Goal: Information Seeking & Learning: Learn about a topic

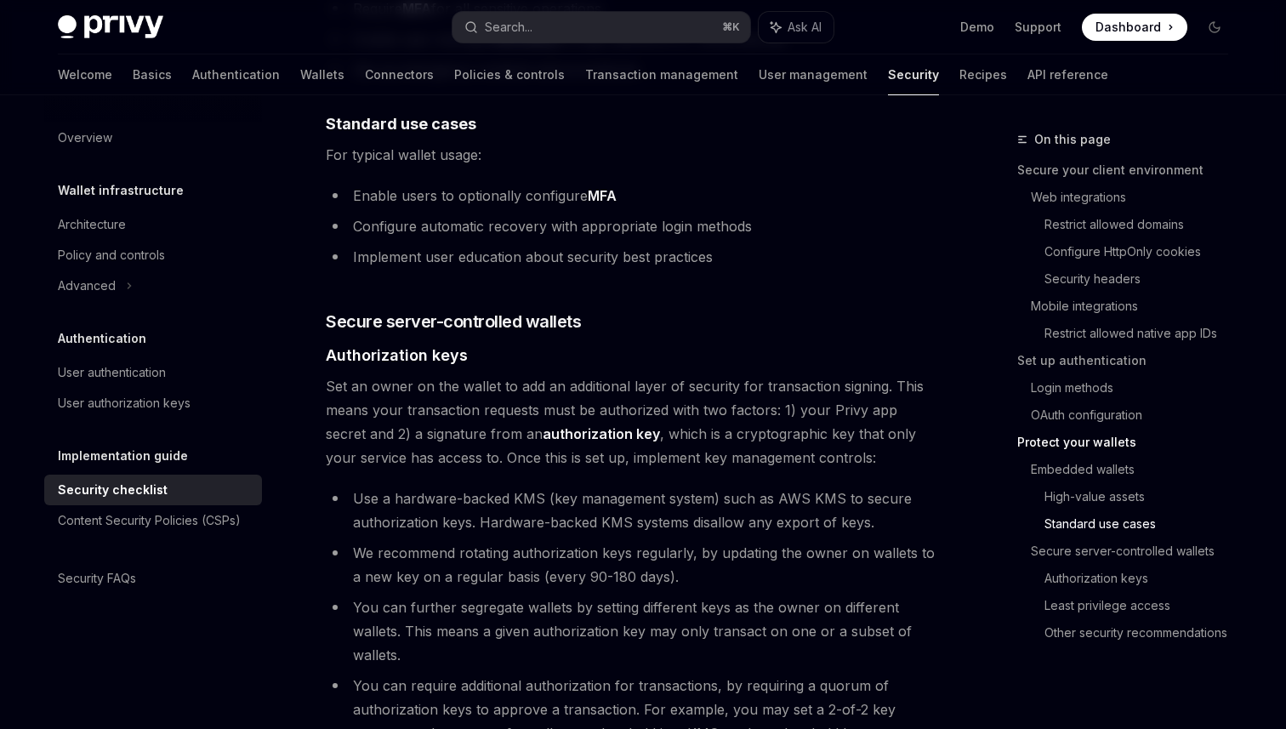
scroll to position [2550, 0]
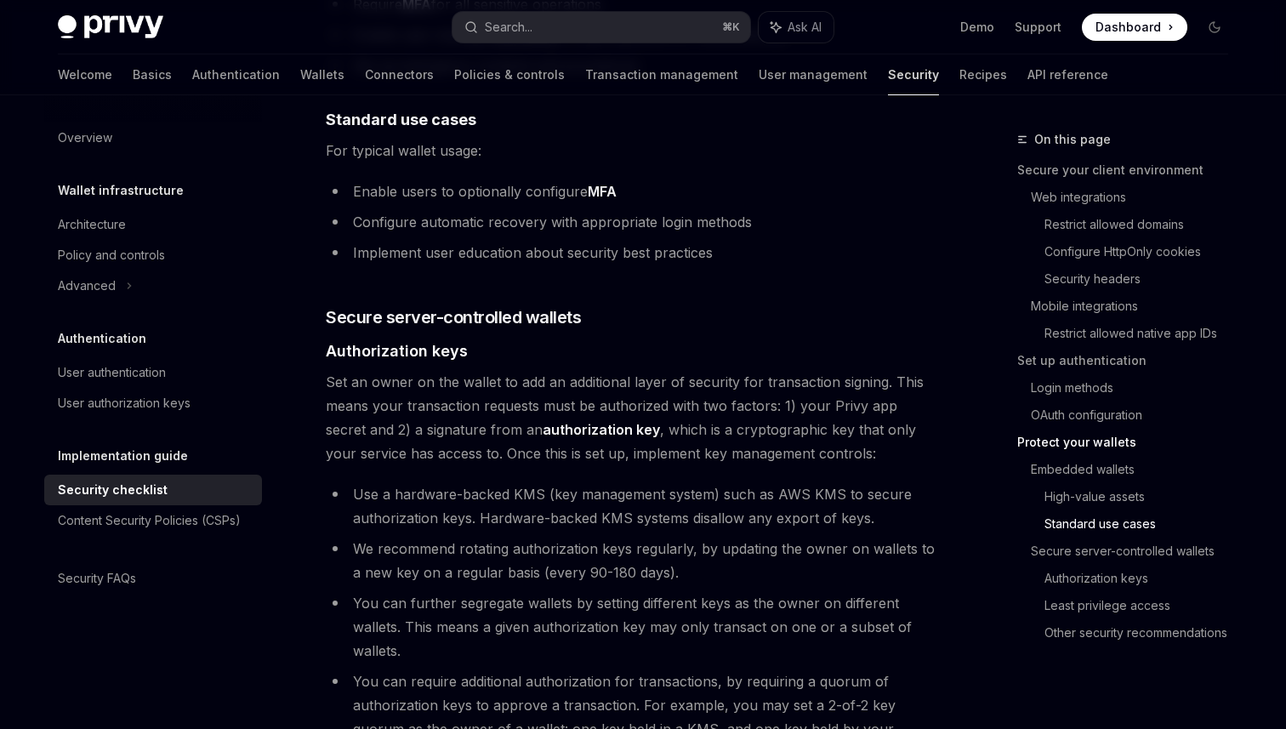
click at [888, 77] on link "Security" at bounding box center [913, 74] width 51 height 41
type textarea "*"
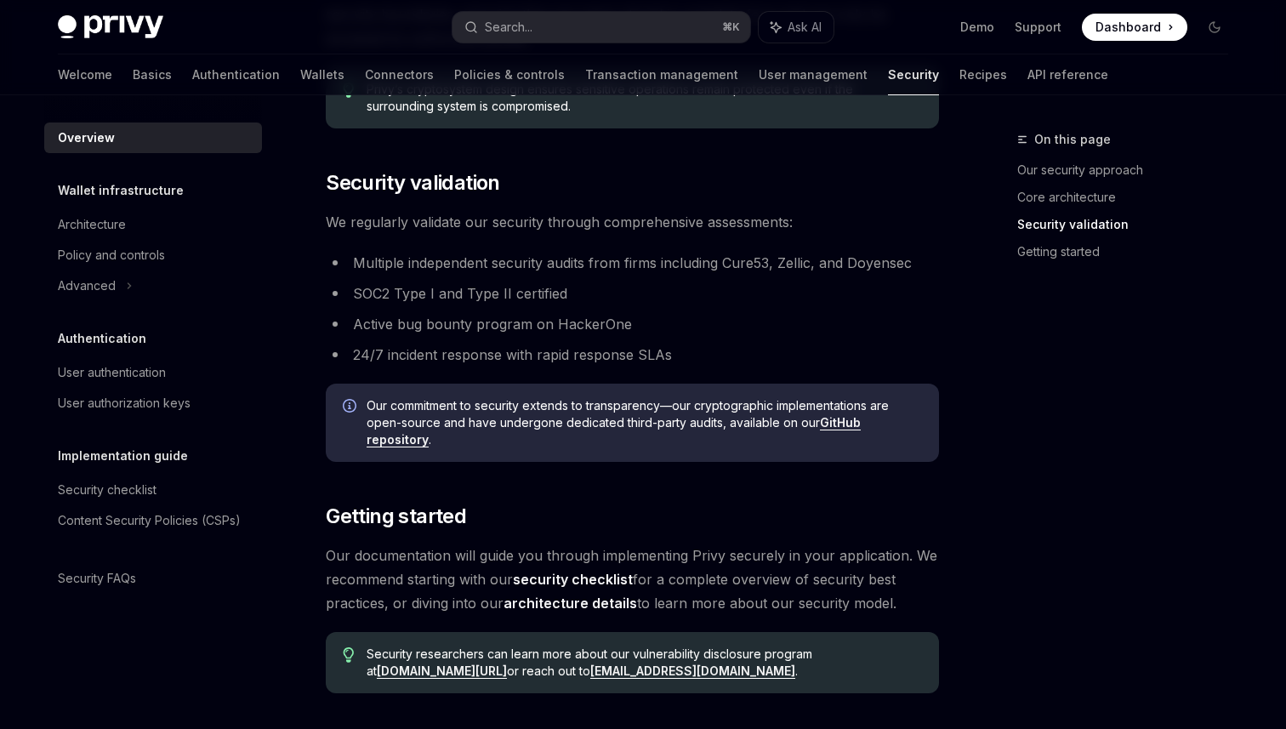
scroll to position [1230, 0]
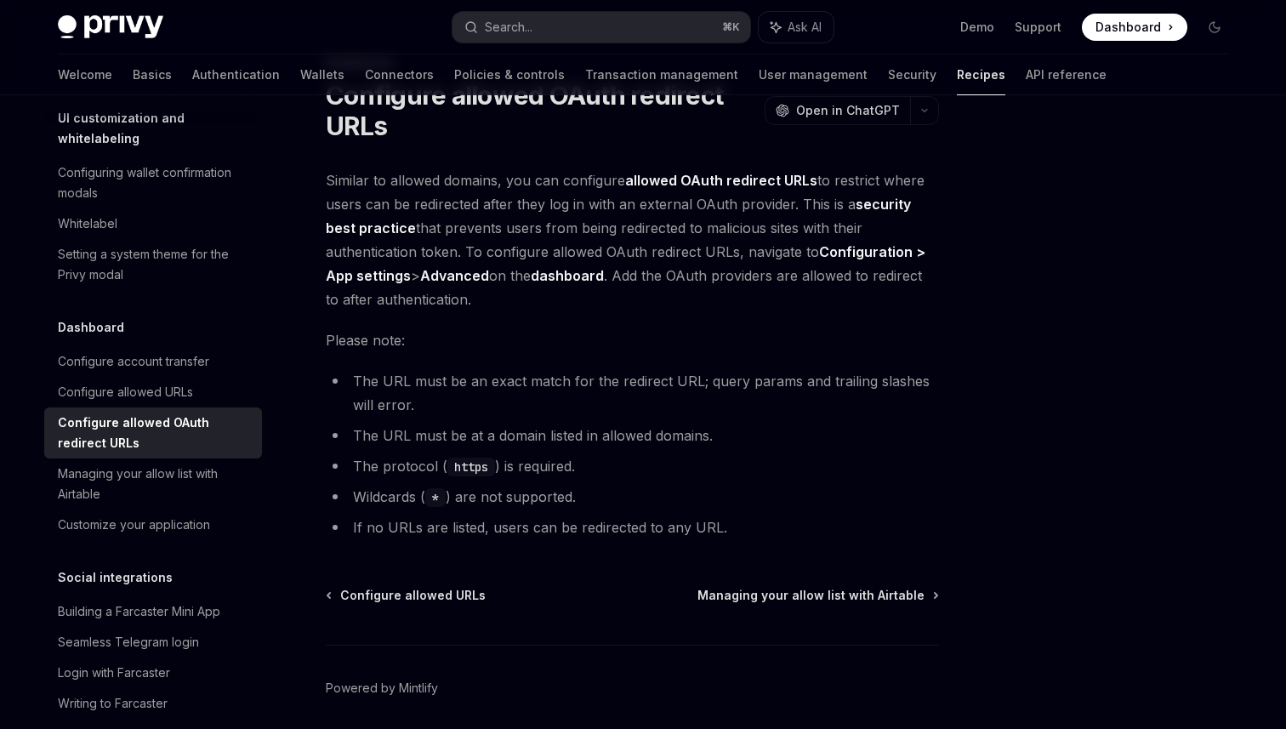
scroll to position [61, 0]
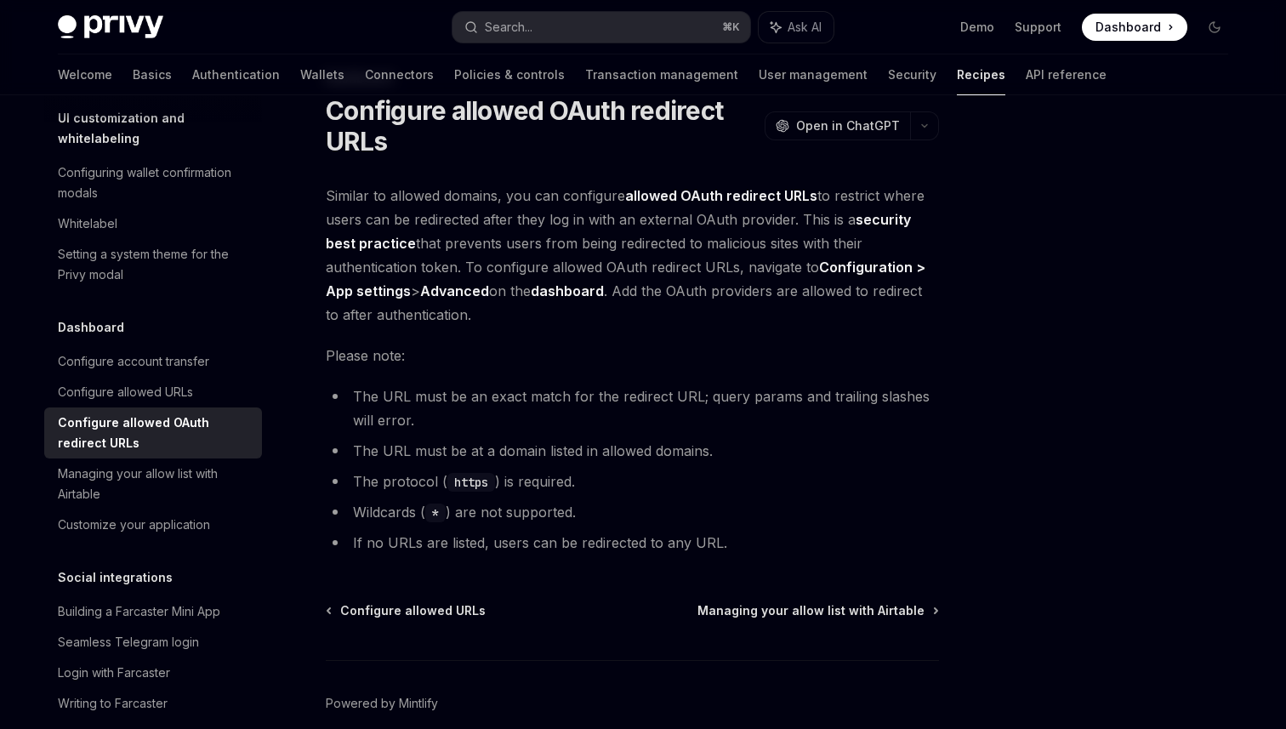
click at [453, 291] on strong "Advanced" at bounding box center [454, 290] width 69 height 17
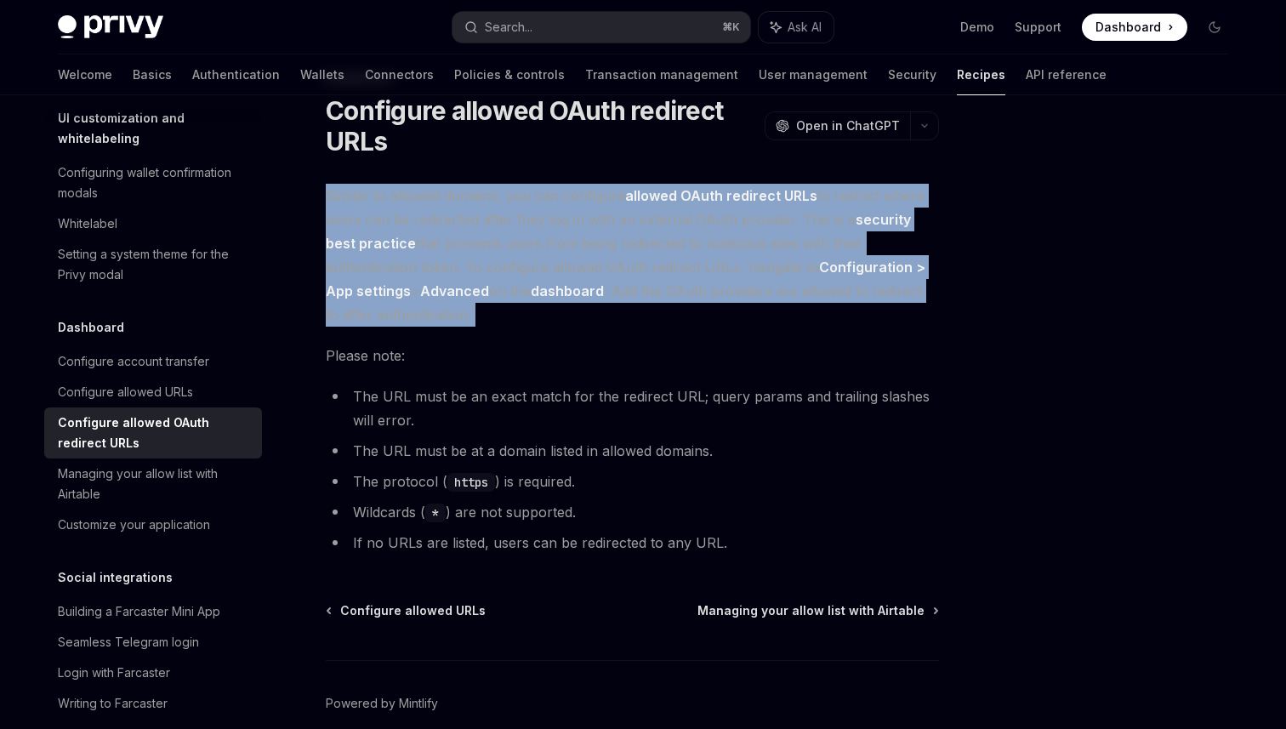
click at [453, 291] on strong "Advanced" at bounding box center [454, 290] width 69 height 17
click at [596, 331] on div "Similar to allowed domains, you can configure allowed OAuth redirect URLs to re…" at bounding box center [632, 369] width 613 height 371
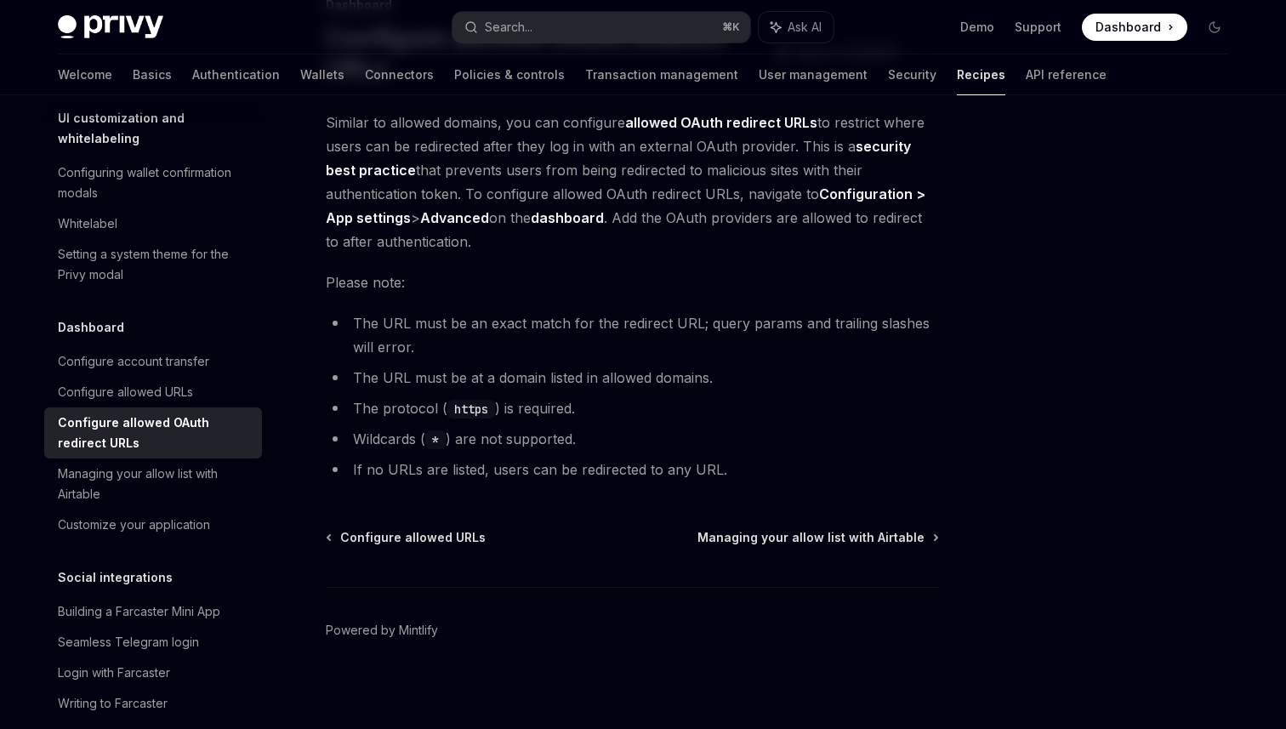
scroll to position [140, 0]
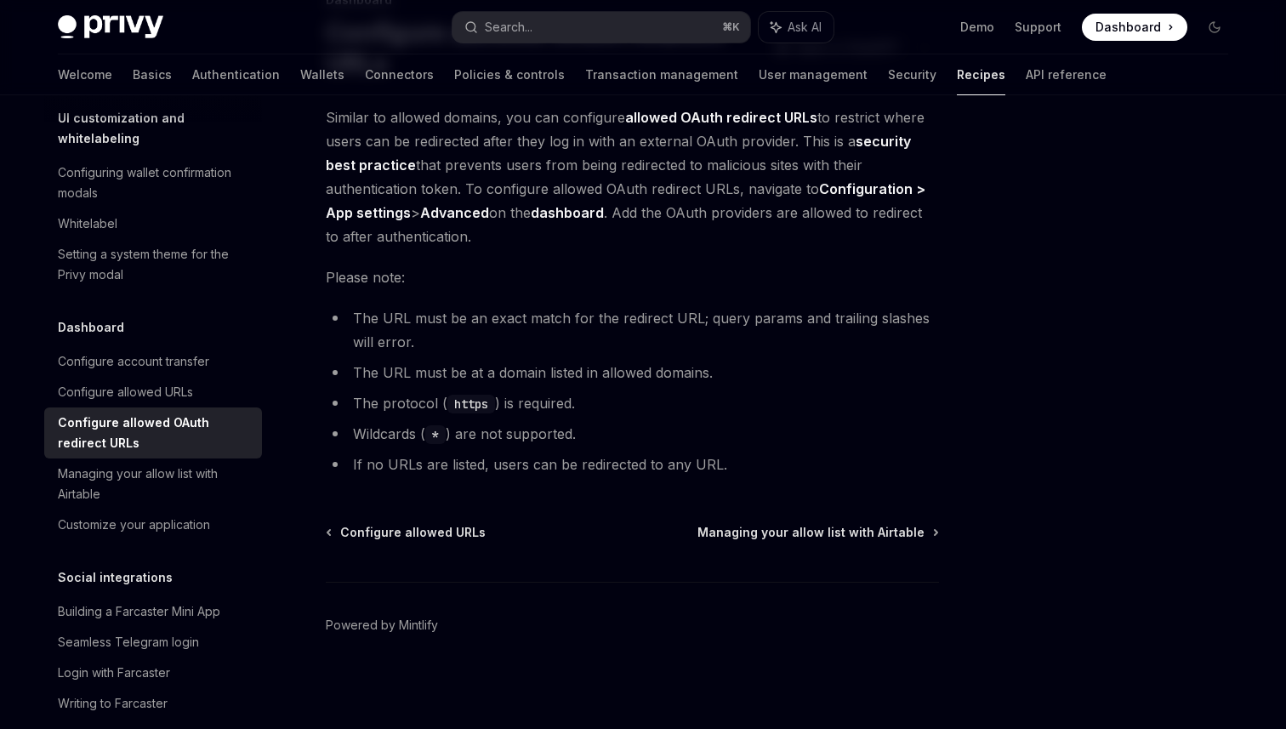
click at [434, 522] on div "Dashboard Configure allowed OAuth redirect URLs OpenAI Open in ChatGPT OpenAI O…" at bounding box center [472, 359] width 939 height 739
click at [434, 533] on span "Configure allowed URLs" at bounding box center [412, 532] width 145 height 17
type textarea "*"
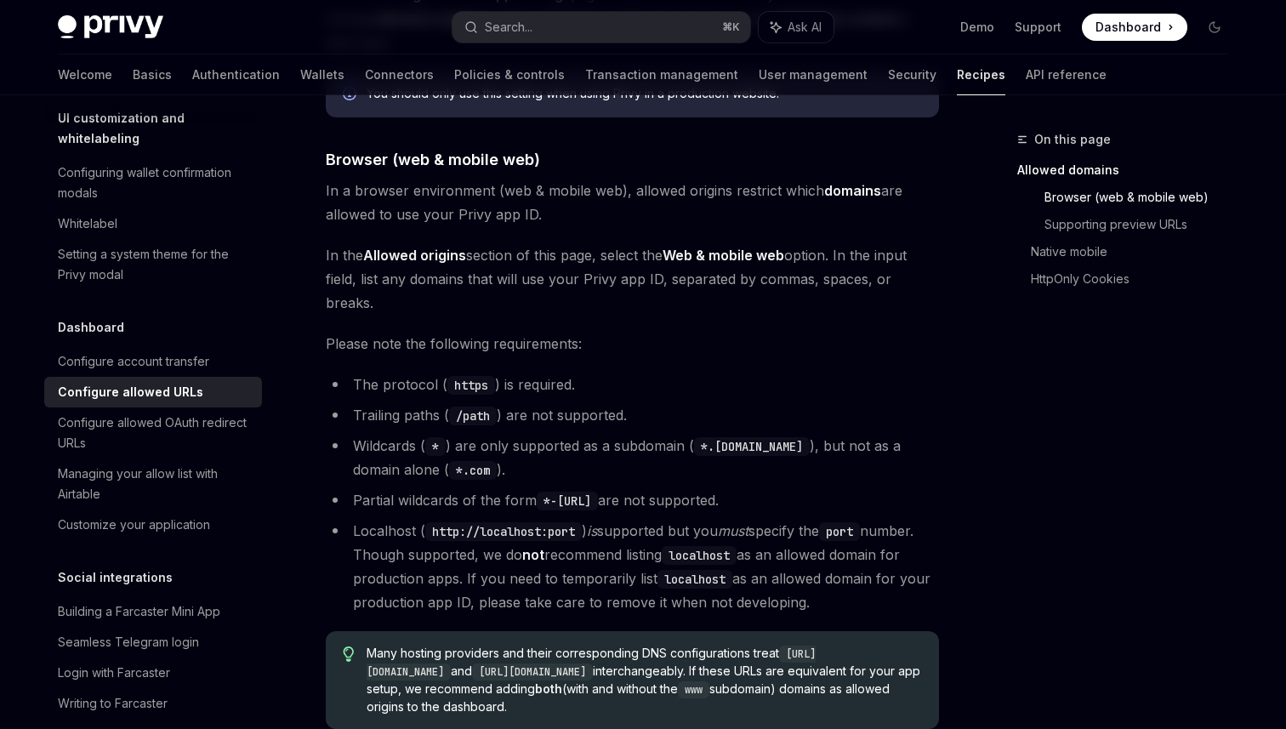
scroll to position [286, 0]
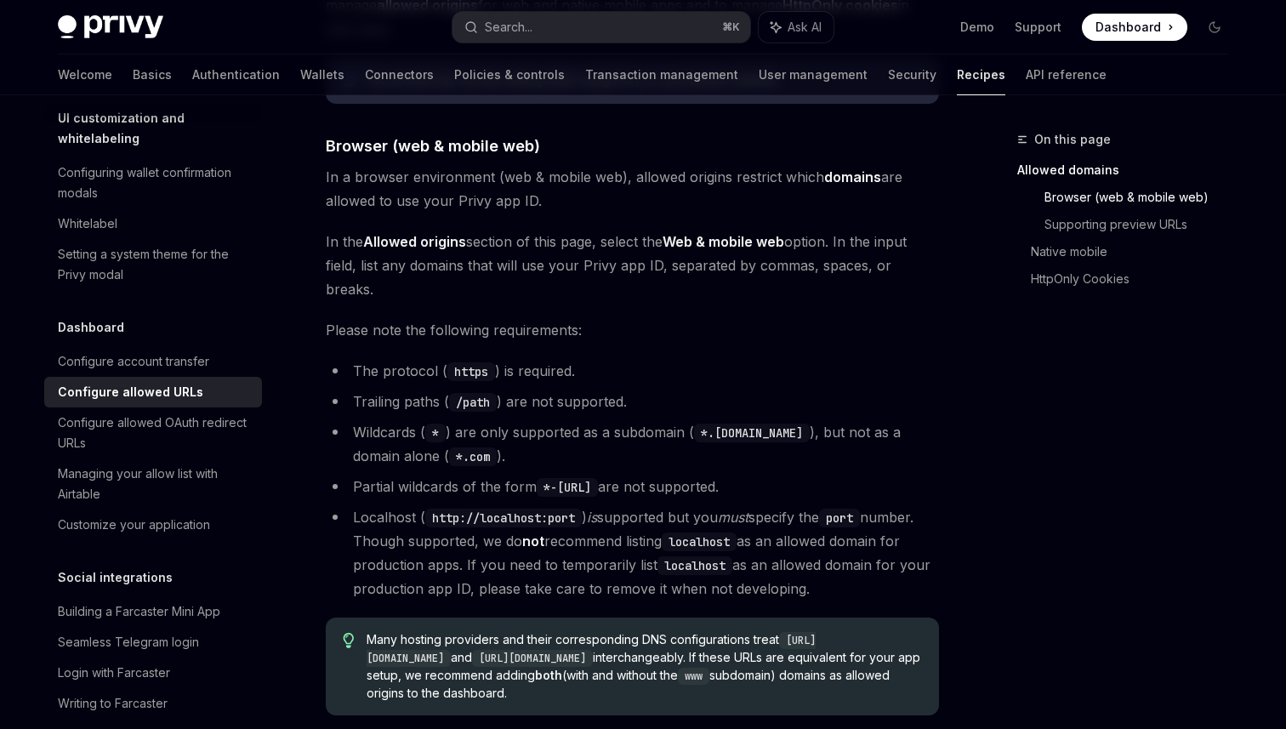
click at [473, 393] on code "/path" at bounding box center [473, 402] width 48 height 19
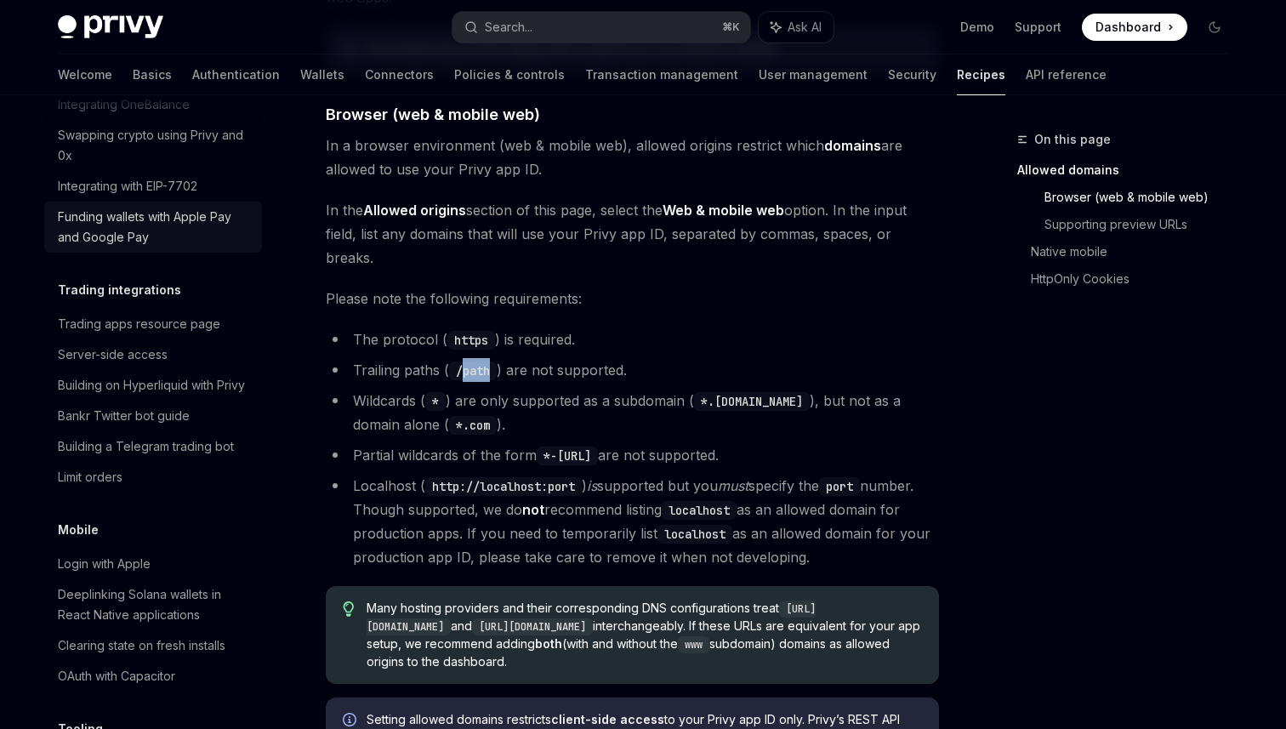
scroll to position [1813, 0]
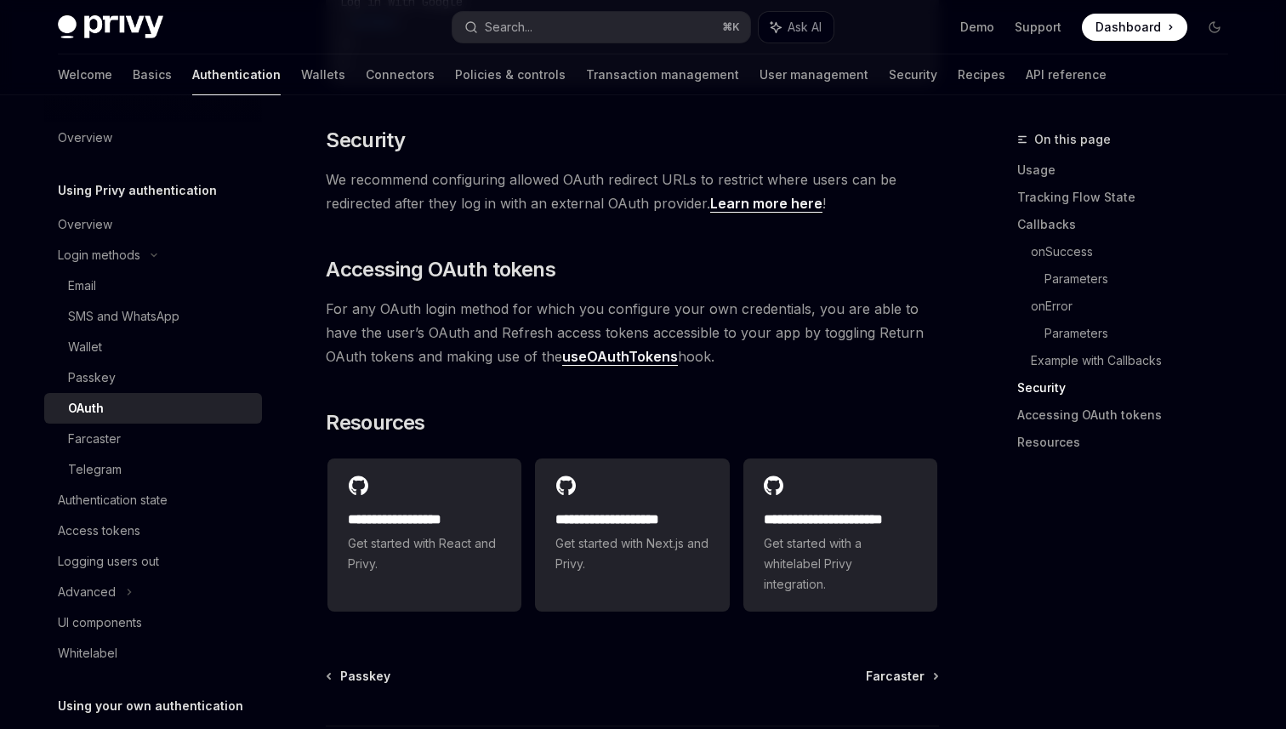
scroll to position [3528, 0]
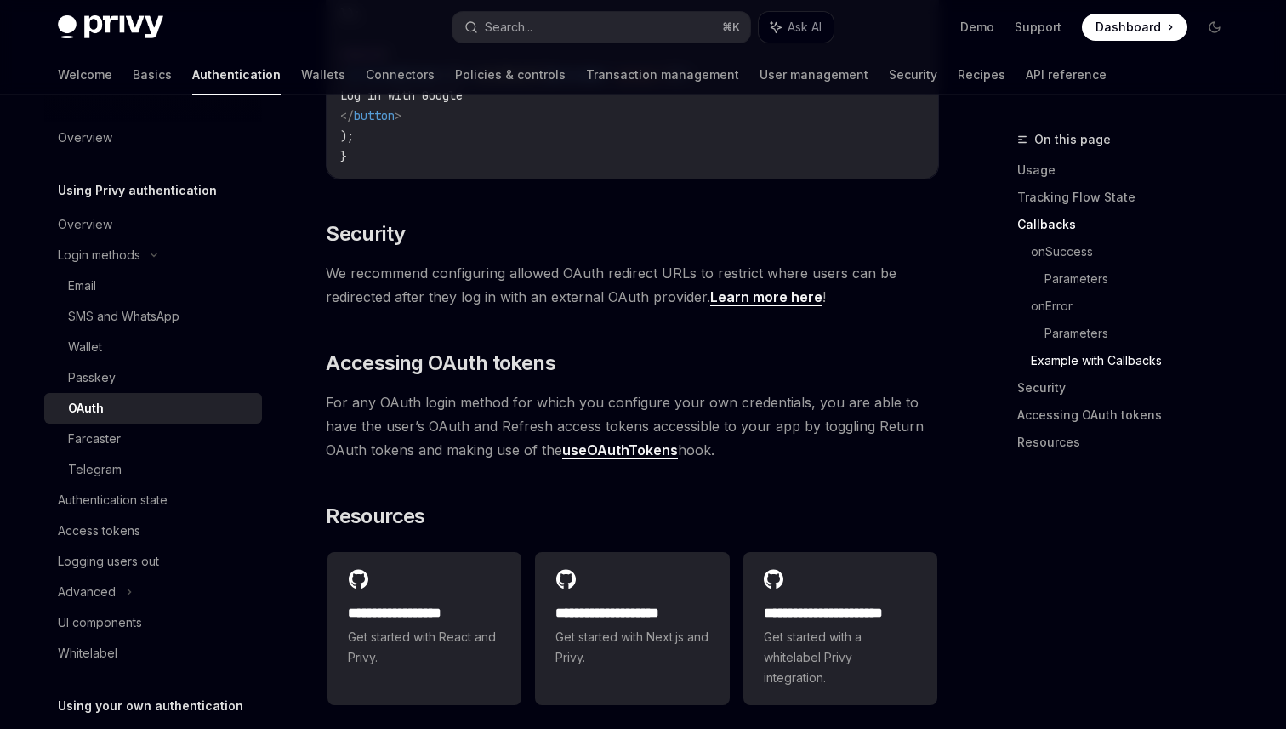
click at [525, 276] on span "We recommend configuring allowed OAuth redirect URLs to restrict where users ca…" at bounding box center [632, 285] width 613 height 48
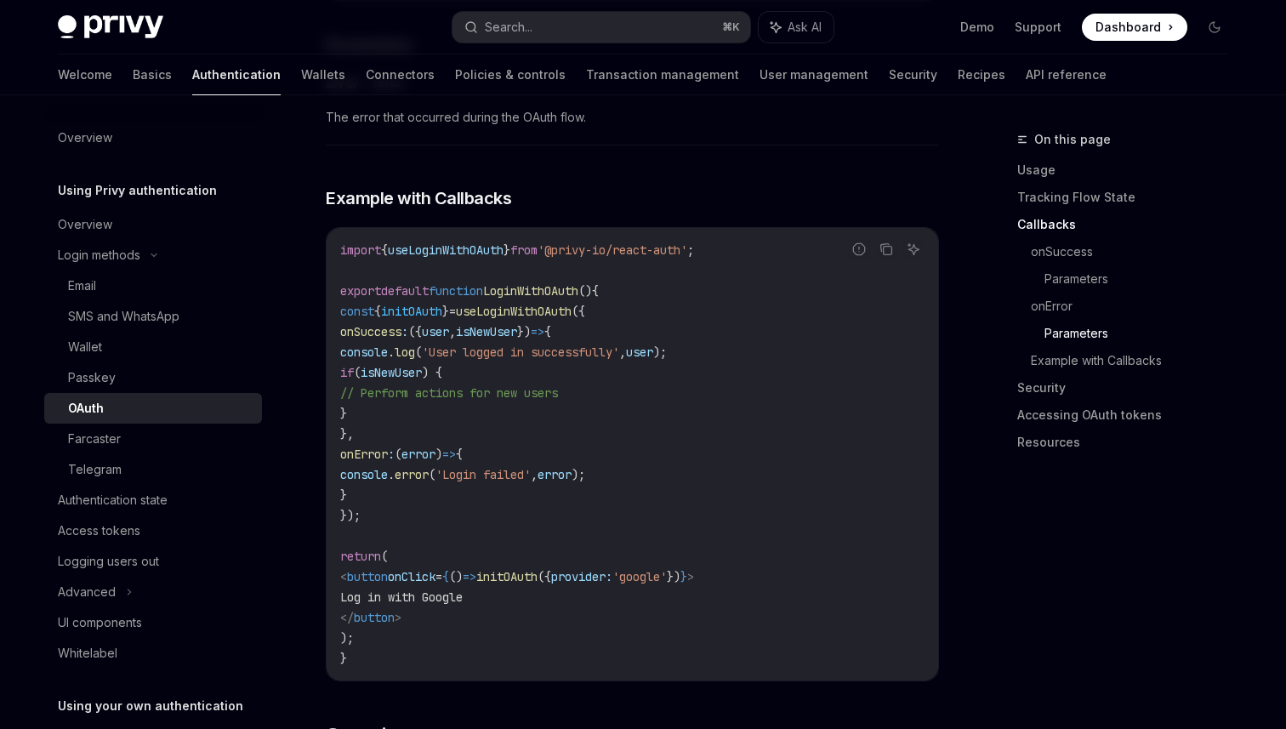
scroll to position [3003, 0]
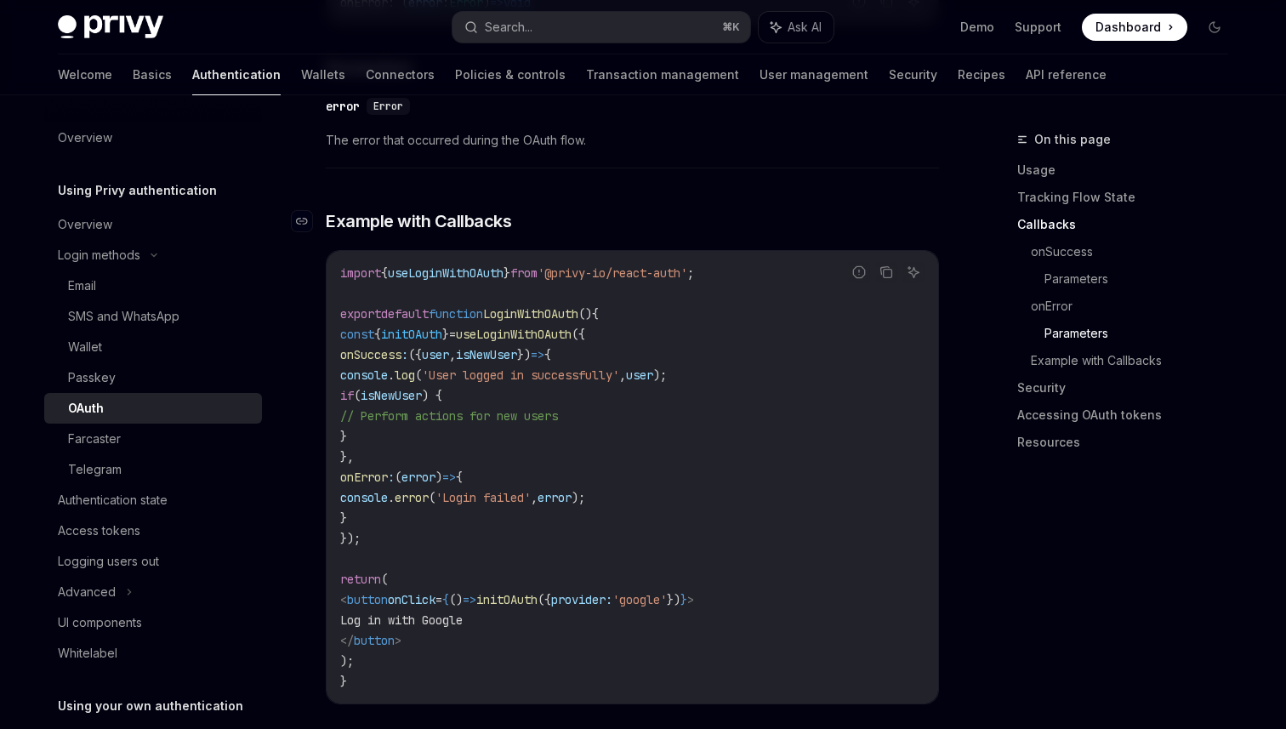
click at [439, 214] on span "Example with Callbacks" at bounding box center [418, 221] width 185 height 24
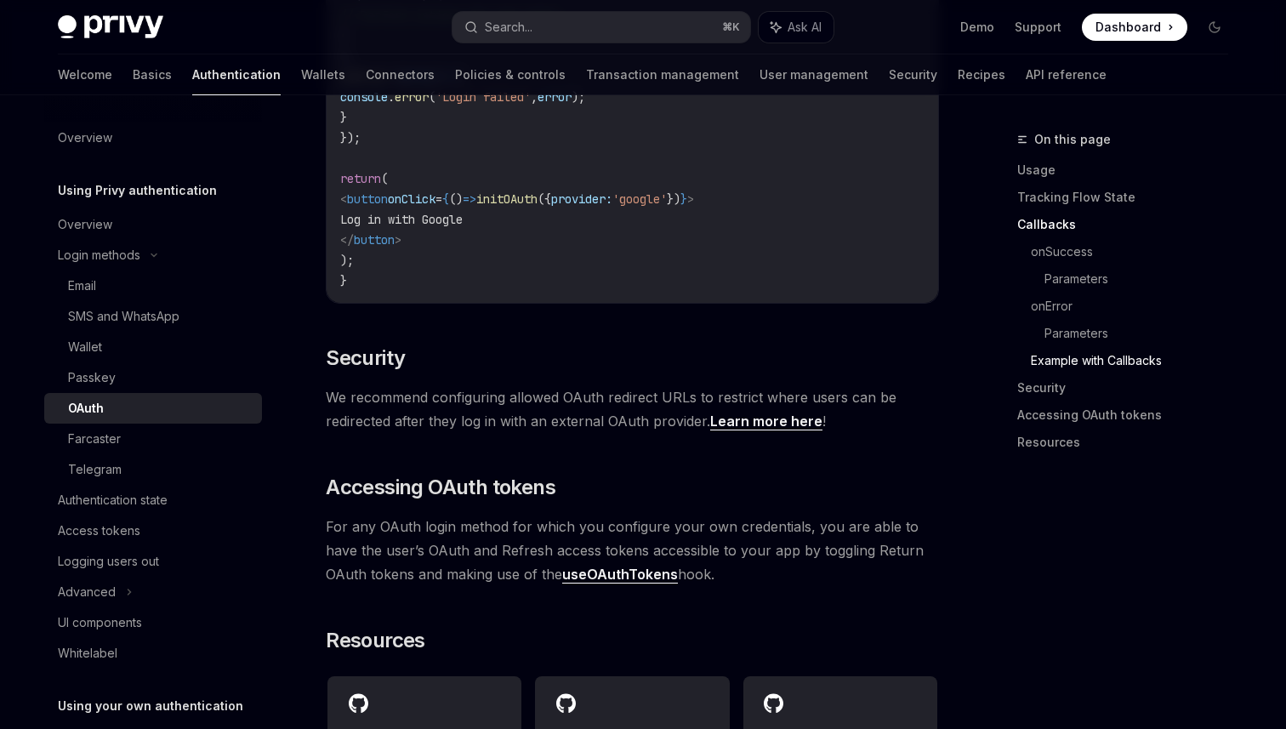
scroll to position [3326, 0]
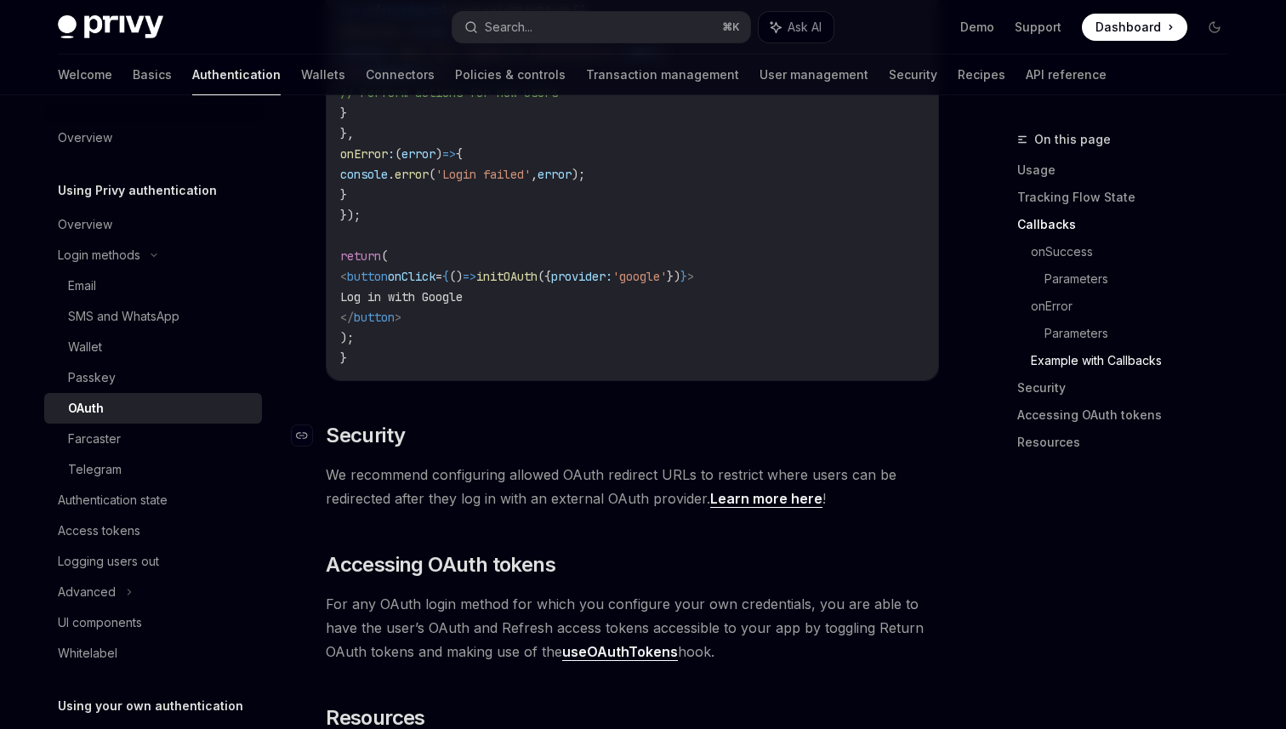
click at [550, 430] on h2 "​ Security" at bounding box center [632, 435] width 613 height 27
click at [540, 463] on span "We recommend configuring allowed OAuth redirect URLs to restrict where users ca…" at bounding box center [632, 487] width 613 height 48
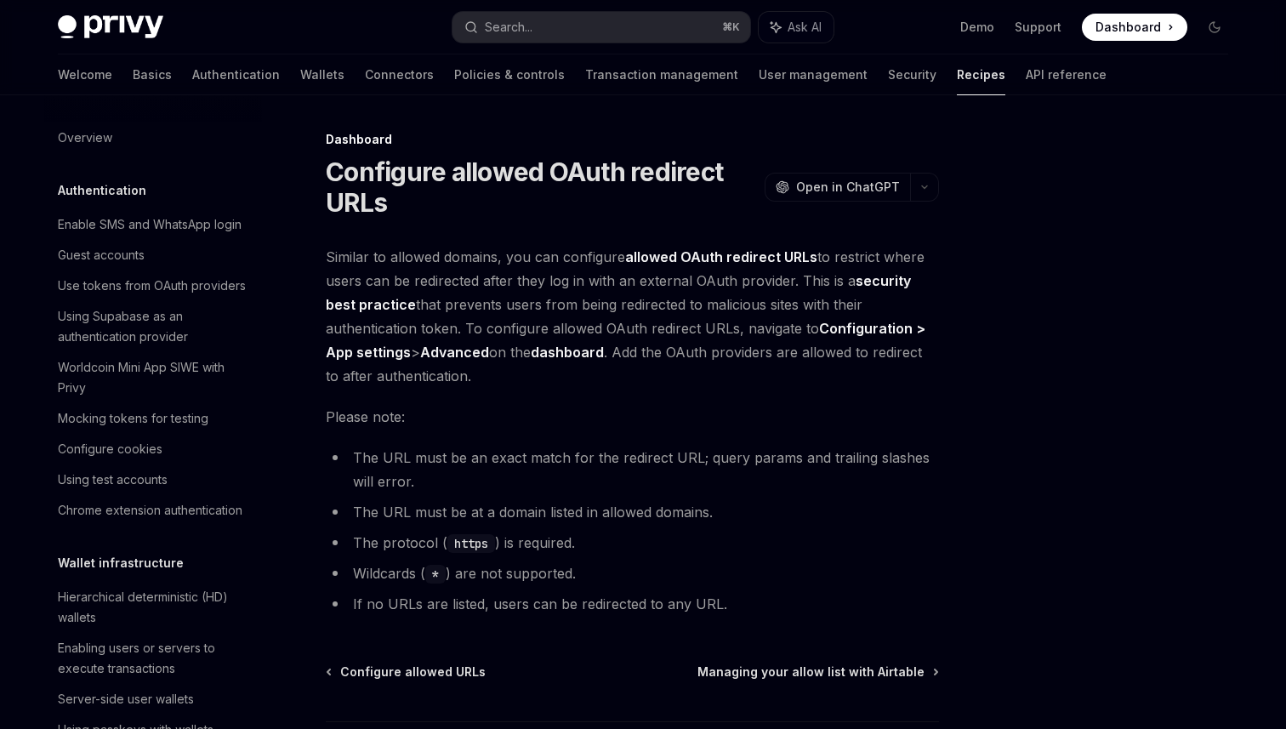
scroll to position [879, 0]
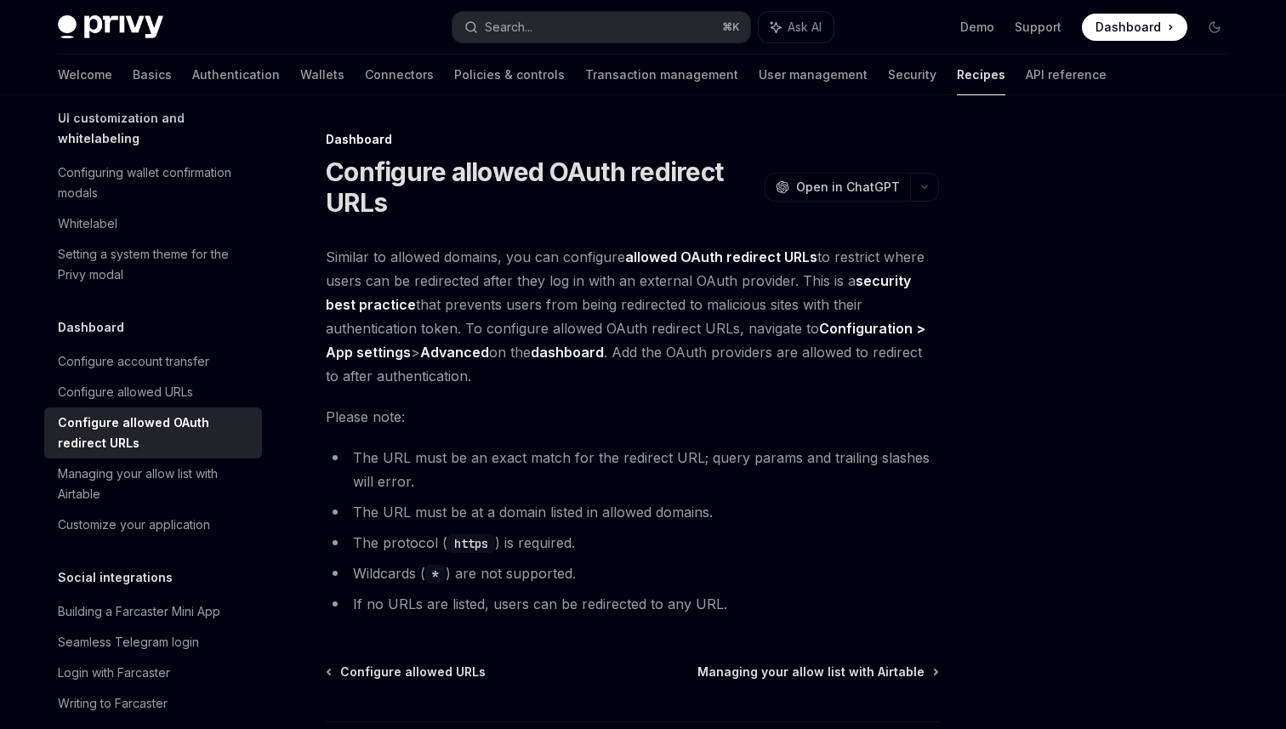
click at [443, 575] on code "*" at bounding box center [435, 574] width 20 height 19
drag, startPoint x: 415, startPoint y: 580, endPoint x: 550, endPoint y: 580, distance: 135.3
click at [550, 580] on li "Wildcards ( * ) are not supported." at bounding box center [632, 574] width 613 height 24
click at [800, 493] on ul "The URL must be an exact match for the redirect URL; query params and trailing …" at bounding box center [632, 531] width 613 height 170
click at [699, 351] on span "Similar to allowed domains, you can configure allowed OAuth redirect URLs to re…" at bounding box center [632, 316] width 613 height 143
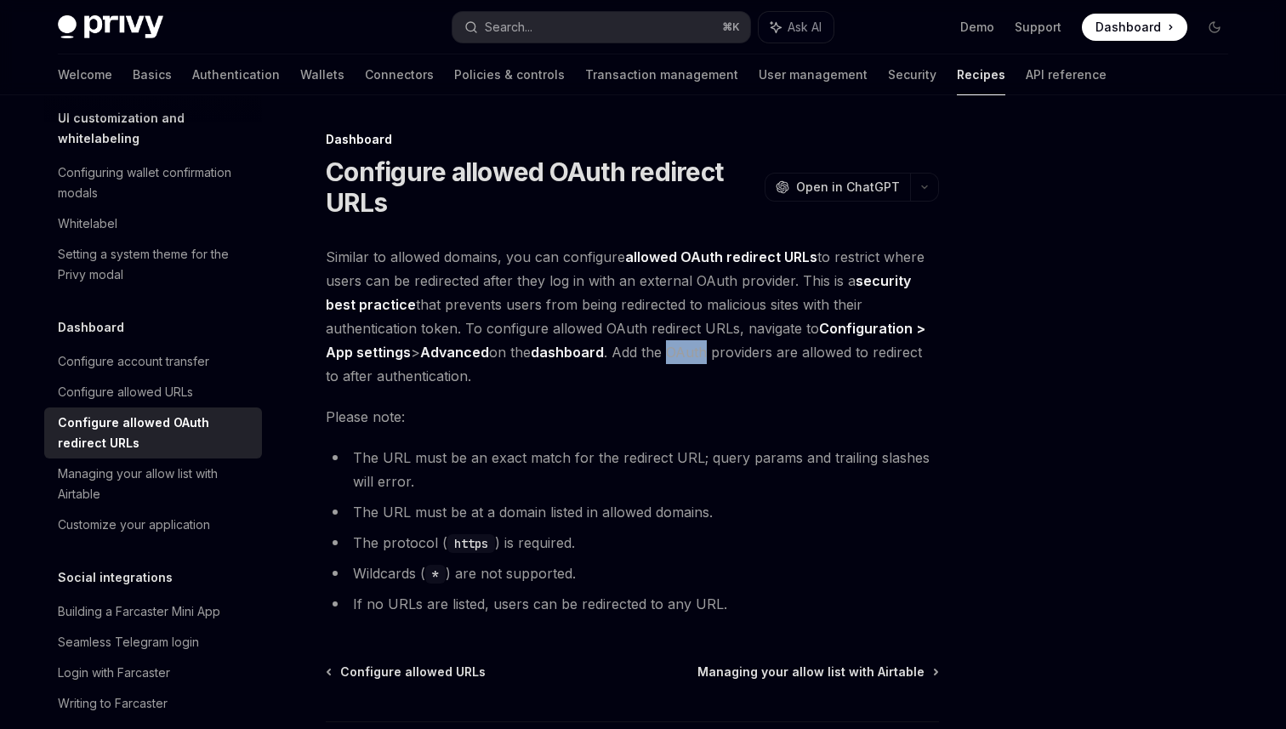
click at [699, 351] on span "Similar to allowed domains, you can configure allowed OAuth redirect URLs to re…" at bounding box center [632, 316] width 613 height 143
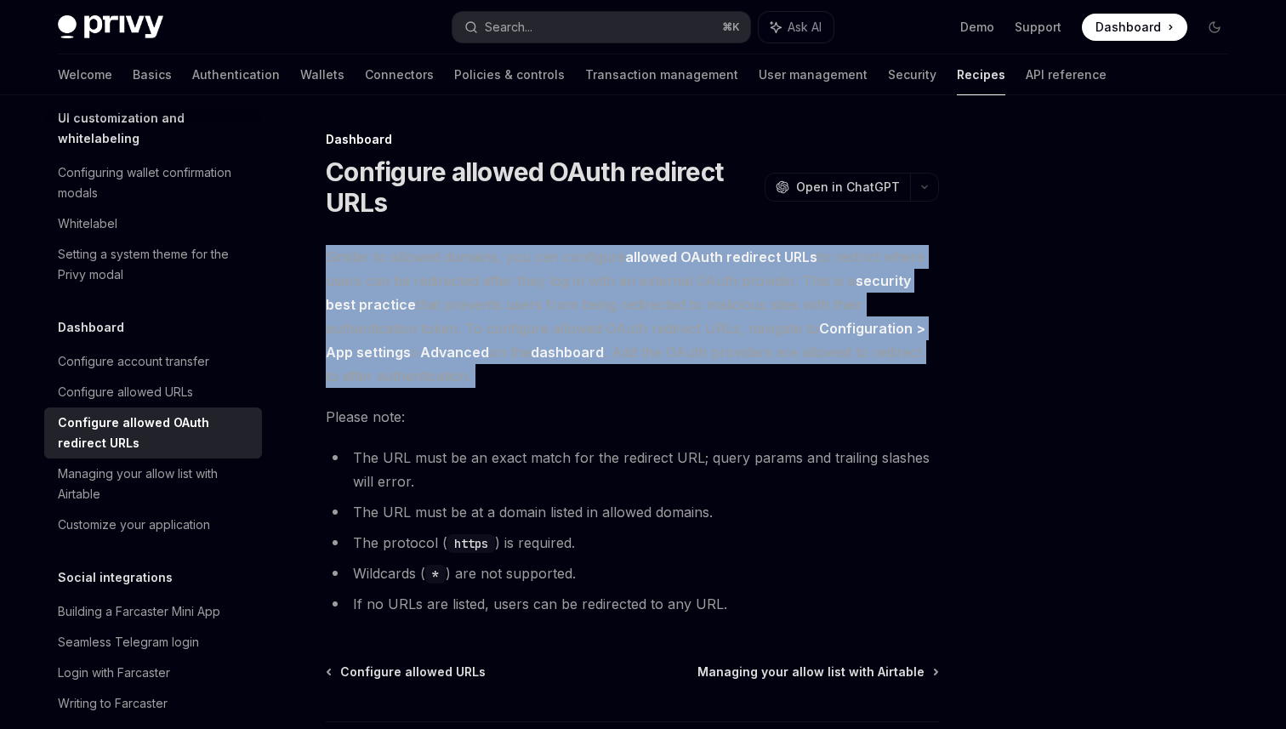
click at [699, 351] on span "Similar to allowed domains, you can configure allowed OAuth redirect URLs to re…" at bounding box center [632, 316] width 613 height 143
click at [699, 368] on span "Similar to allowed domains, you can configure allowed OAuth redirect URLs to re…" at bounding box center [632, 316] width 613 height 143
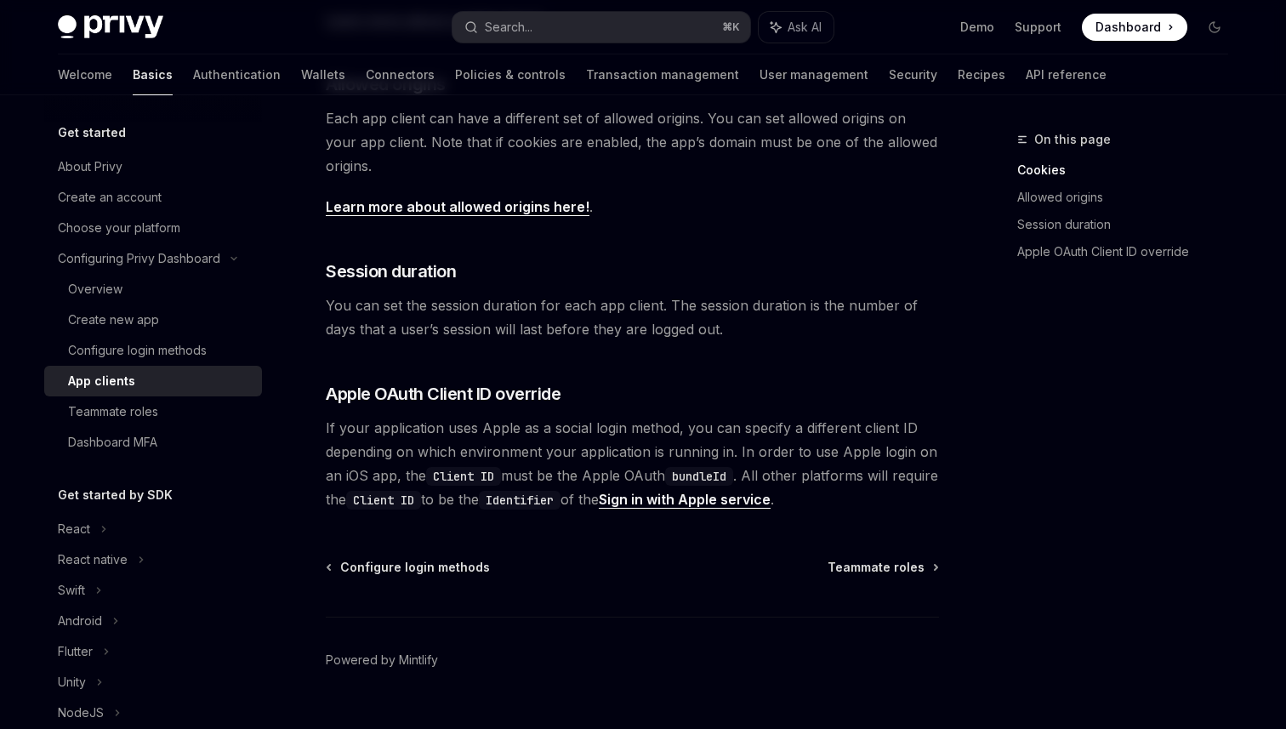
scroll to position [630, 0]
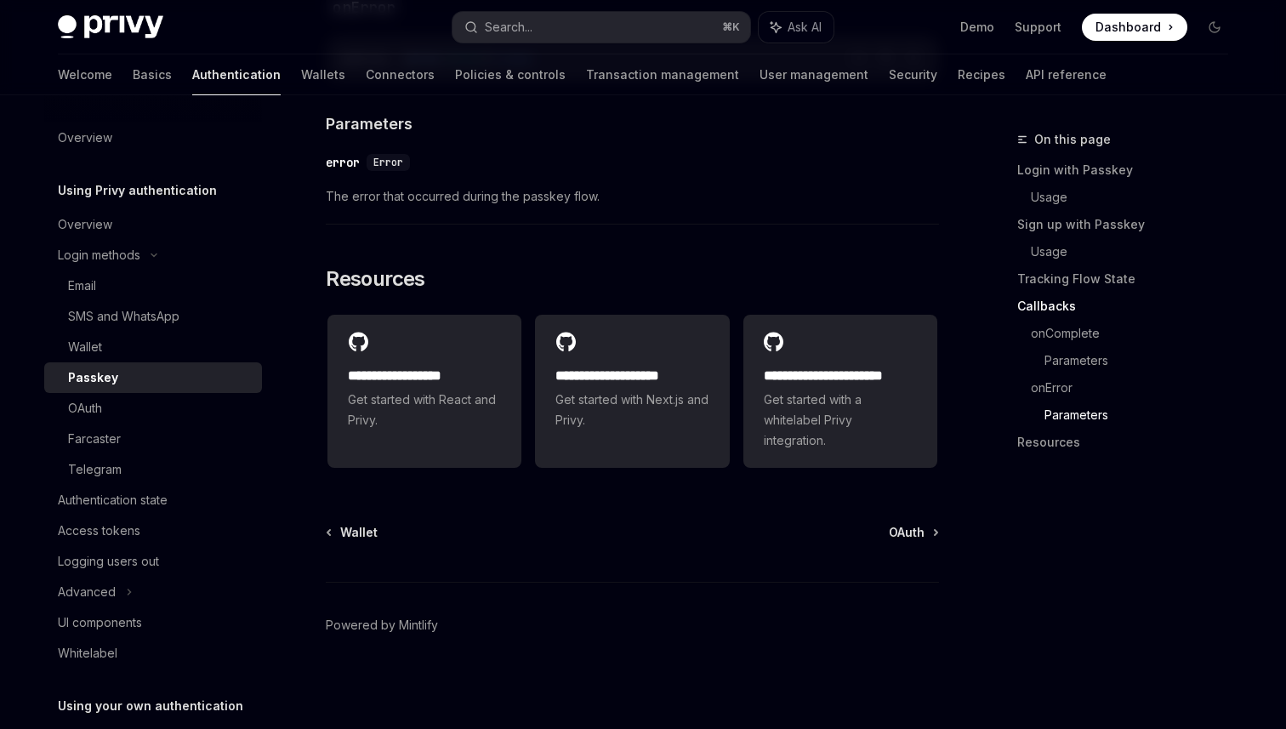
scroll to position [0, 100]
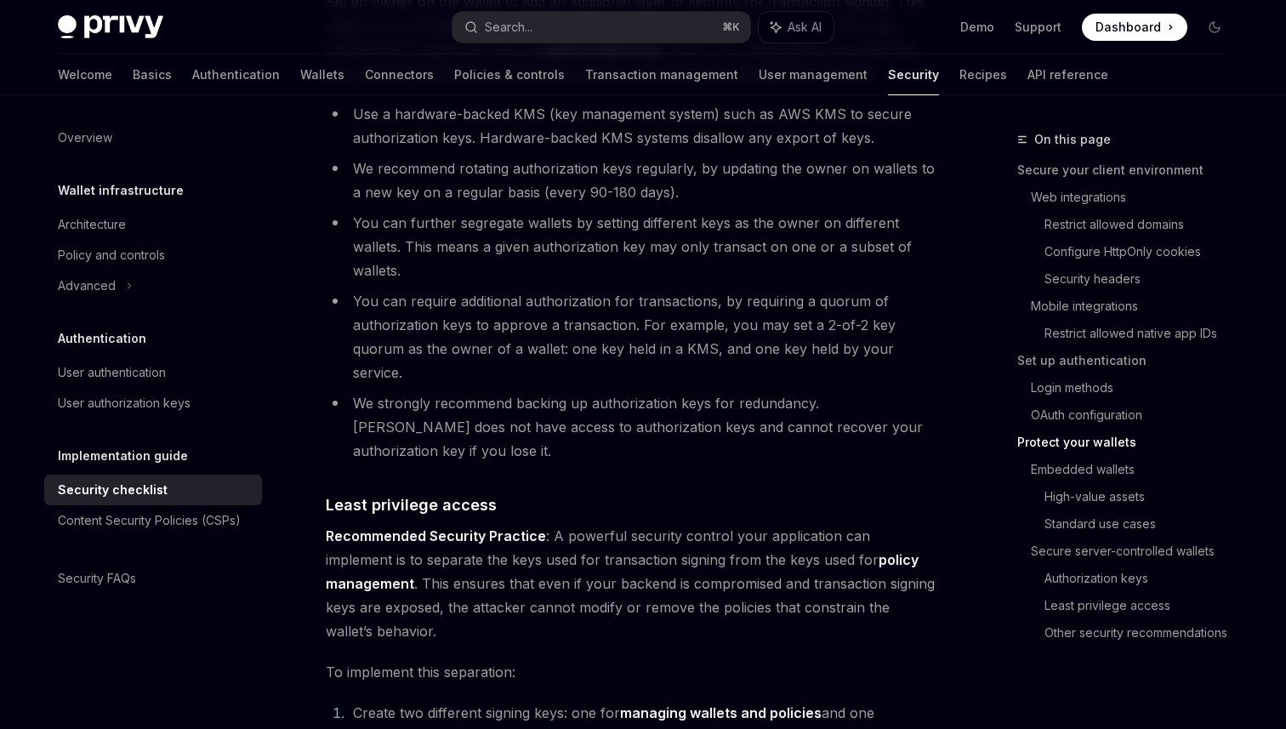
scroll to position [2993, 0]
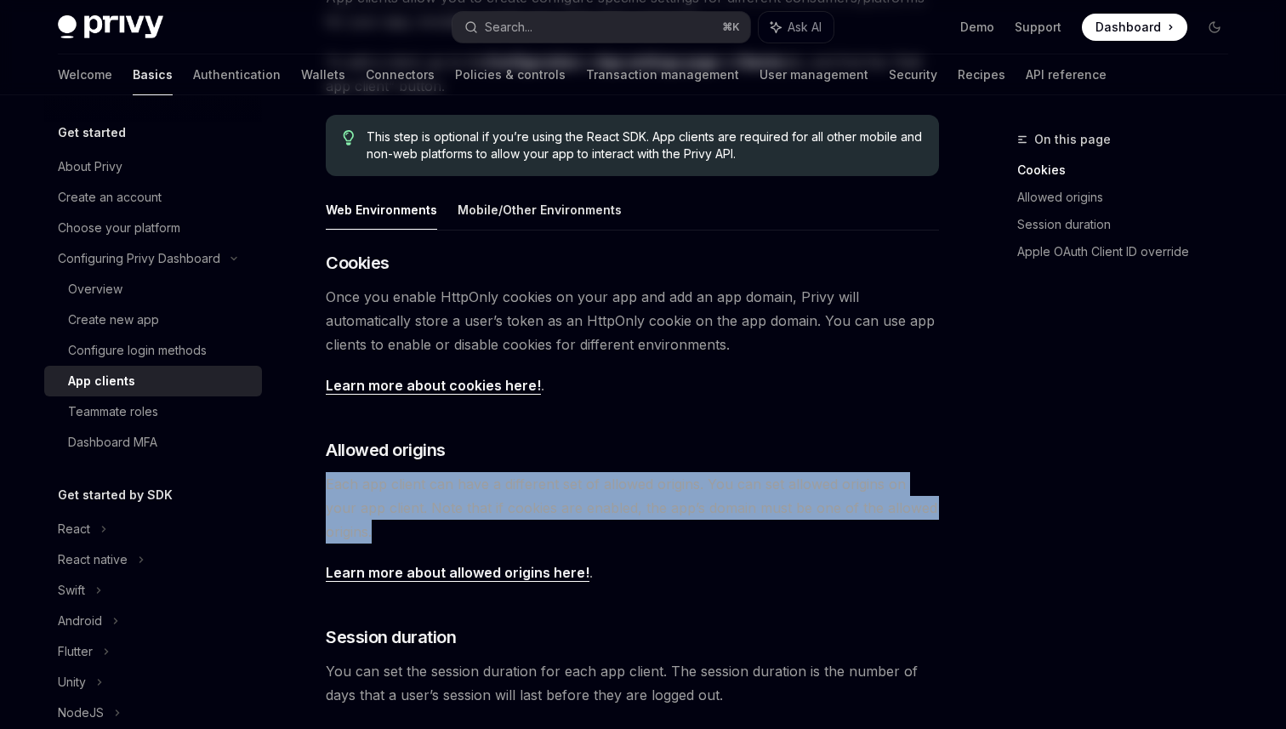
scroll to position [356, 0]
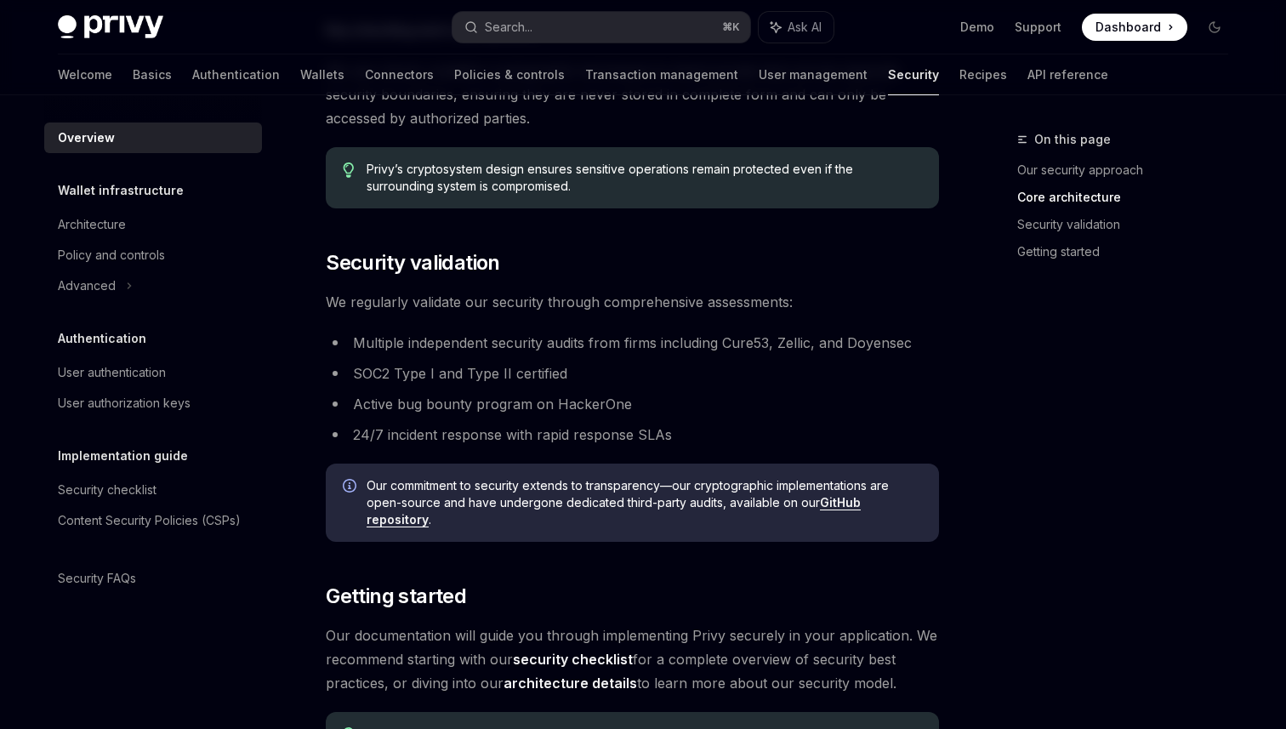
scroll to position [1230, 0]
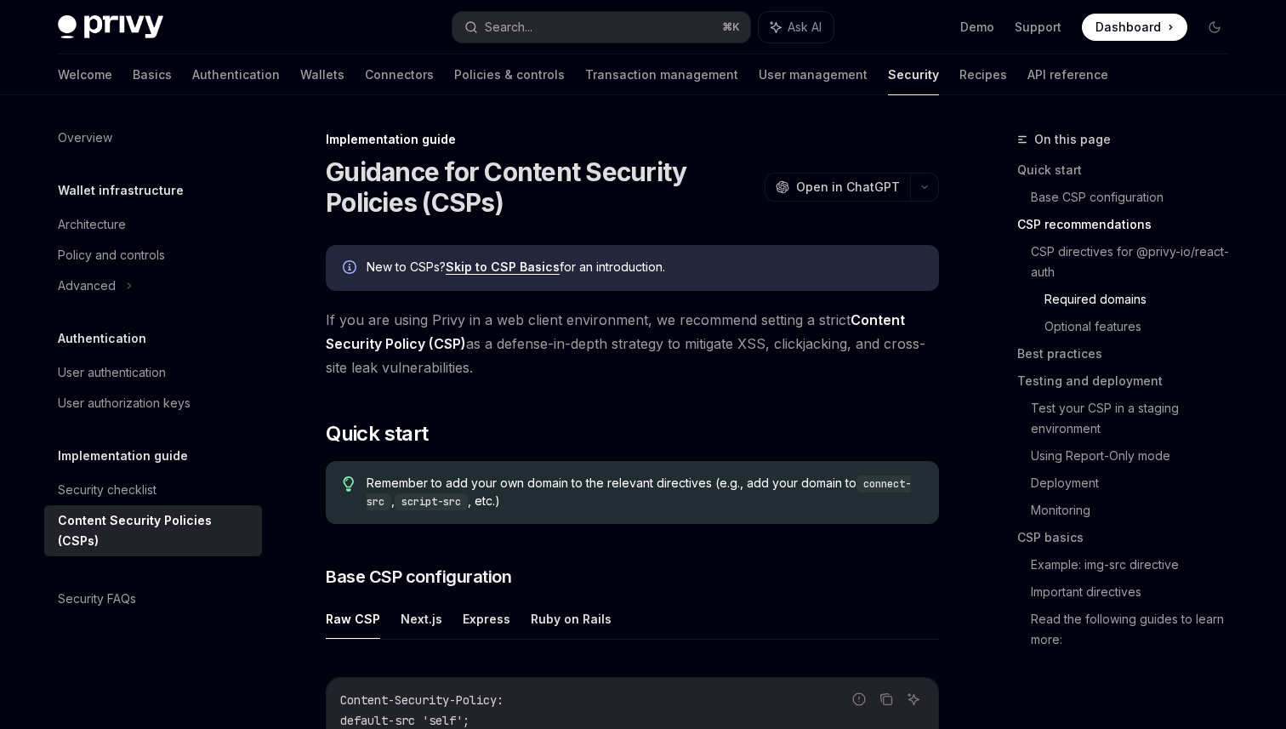
scroll to position [1202, 0]
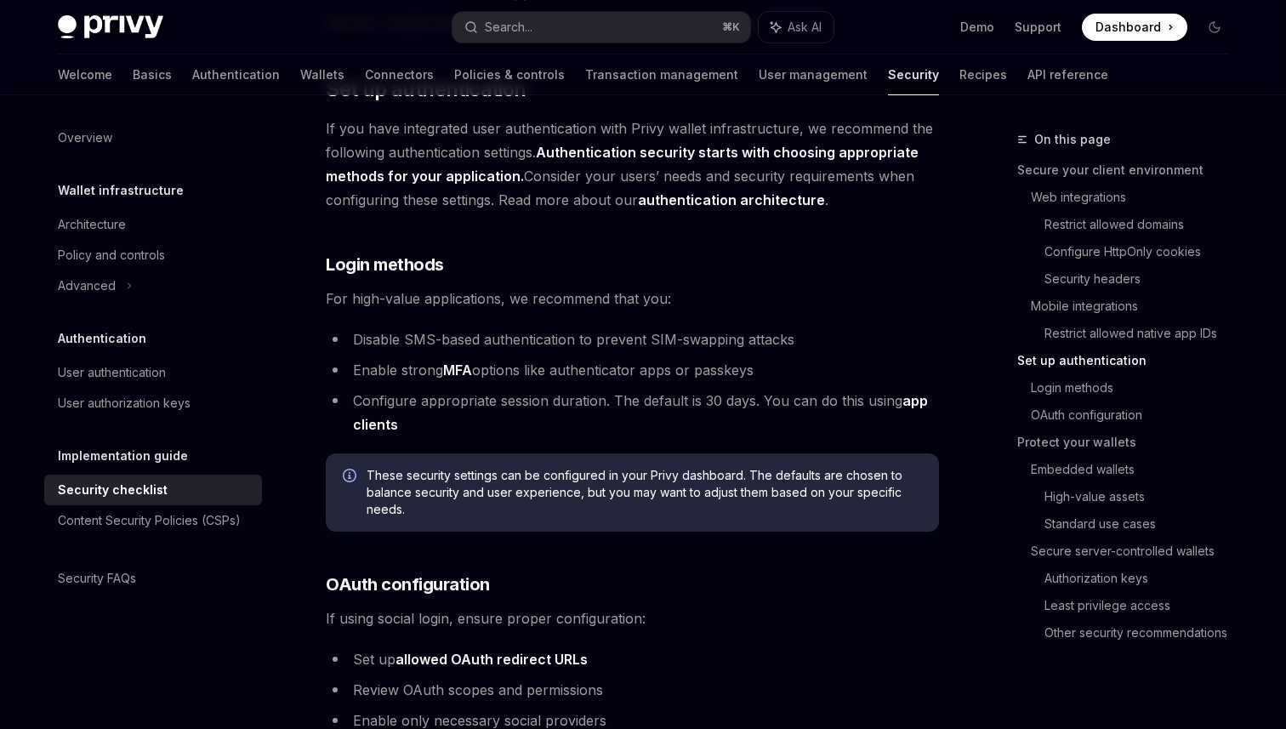
scroll to position [1428, 0]
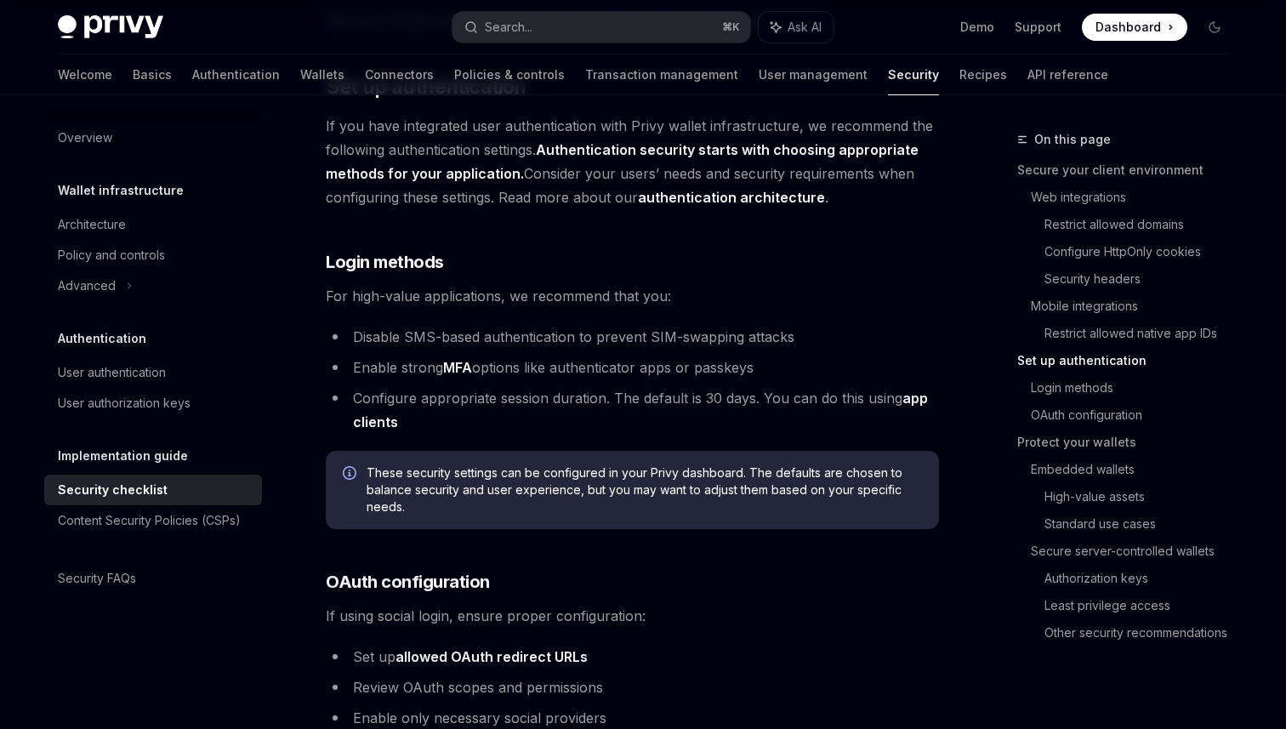
click at [984, 157] on div "On this page Secure your client environment Web integrations Restrict allowed d…" at bounding box center [1112, 394] width 259 height 531
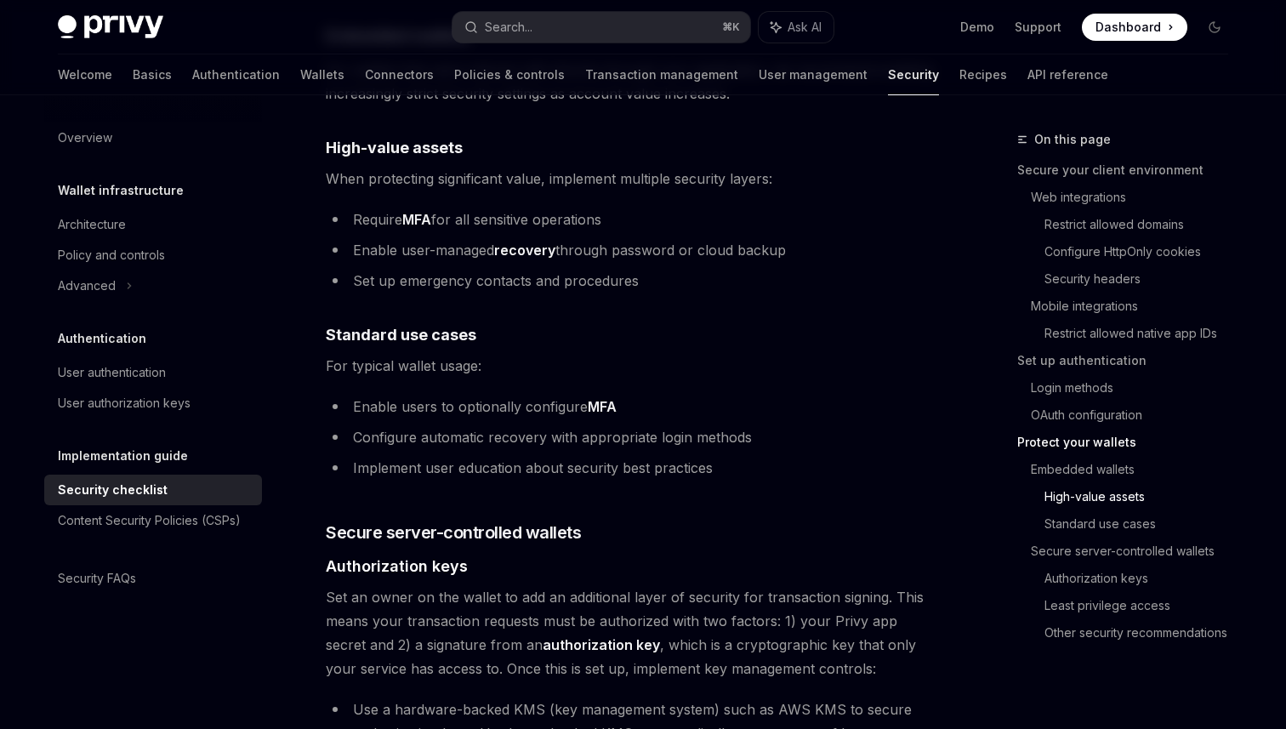
scroll to position [2335, 0]
click at [552, 584] on span "Set an owner on the wallet to add an additional layer of security for transacti…" at bounding box center [632, 631] width 613 height 95
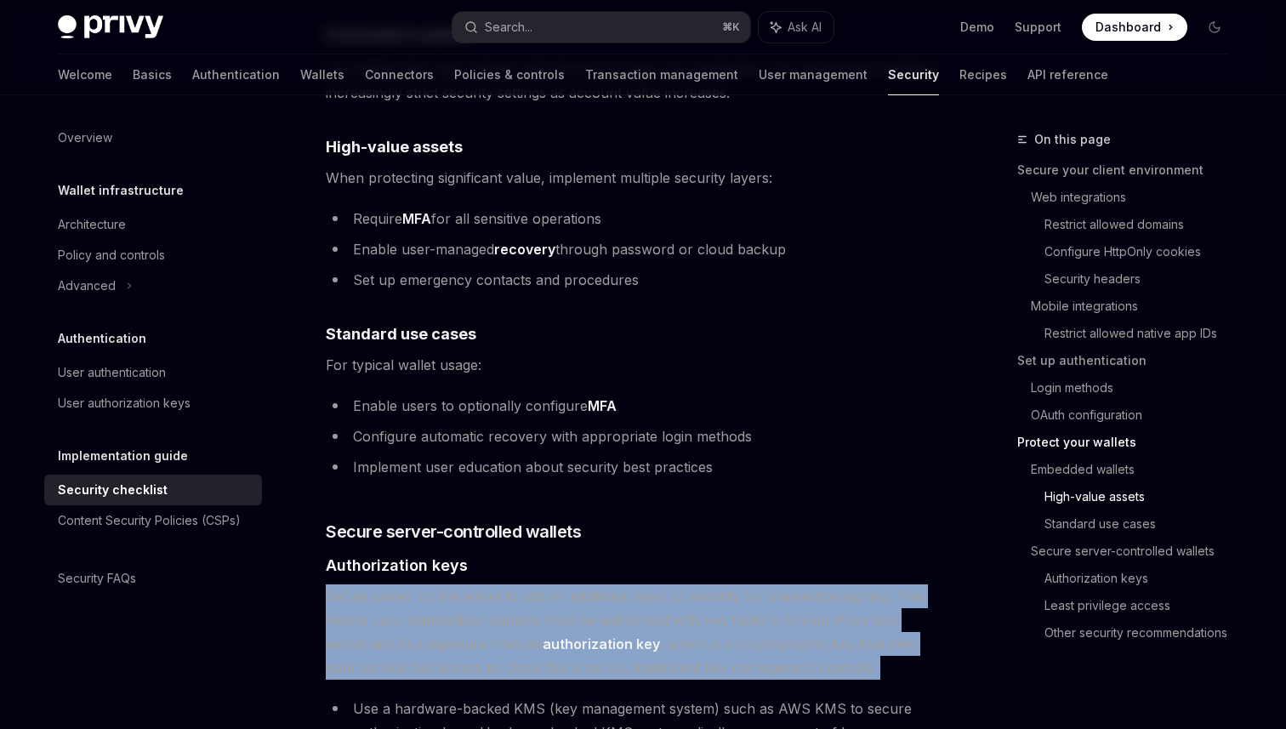
click at [552, 584] on span "Set an owner on the wallet to add an additional layer of security for transacti…" at bounding box center [632, 631] width 613 height 95
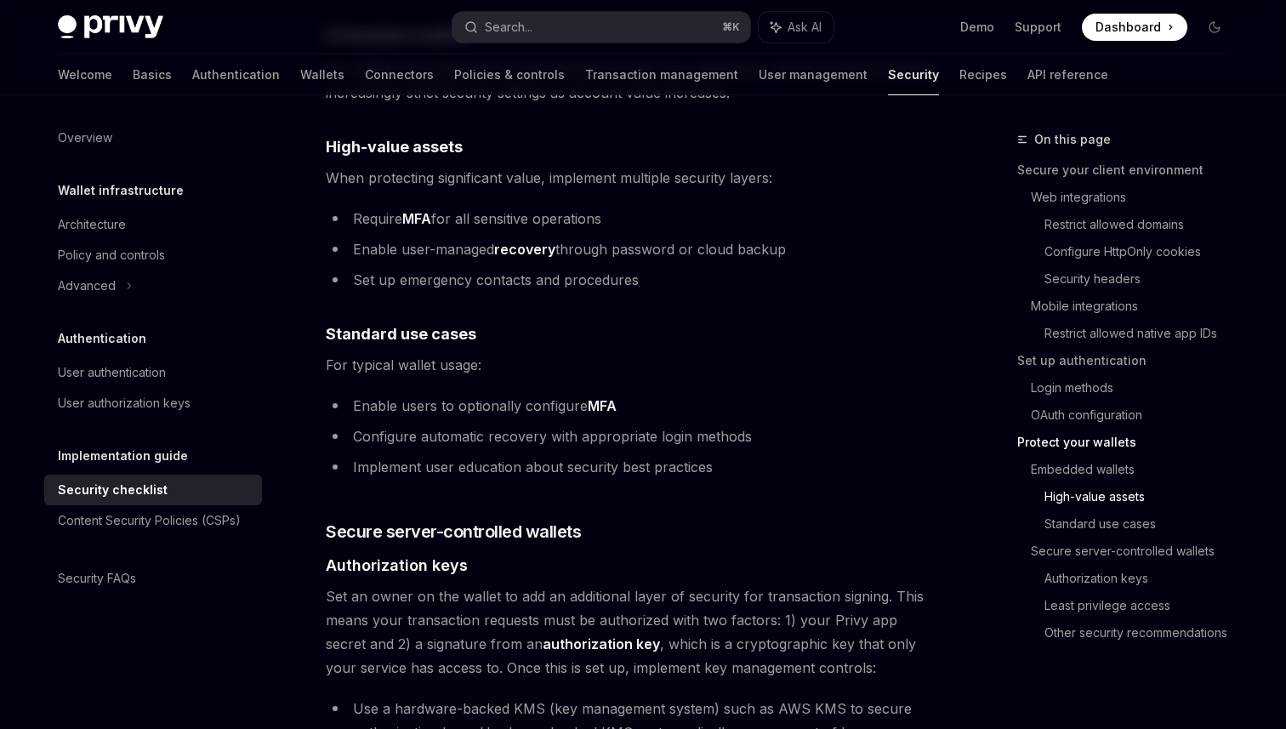
click at [552, 584] on span "Set an owner on the wallet to add an additional layer of security for transacti…" at bounding box center [632, 631] width 613 height 95
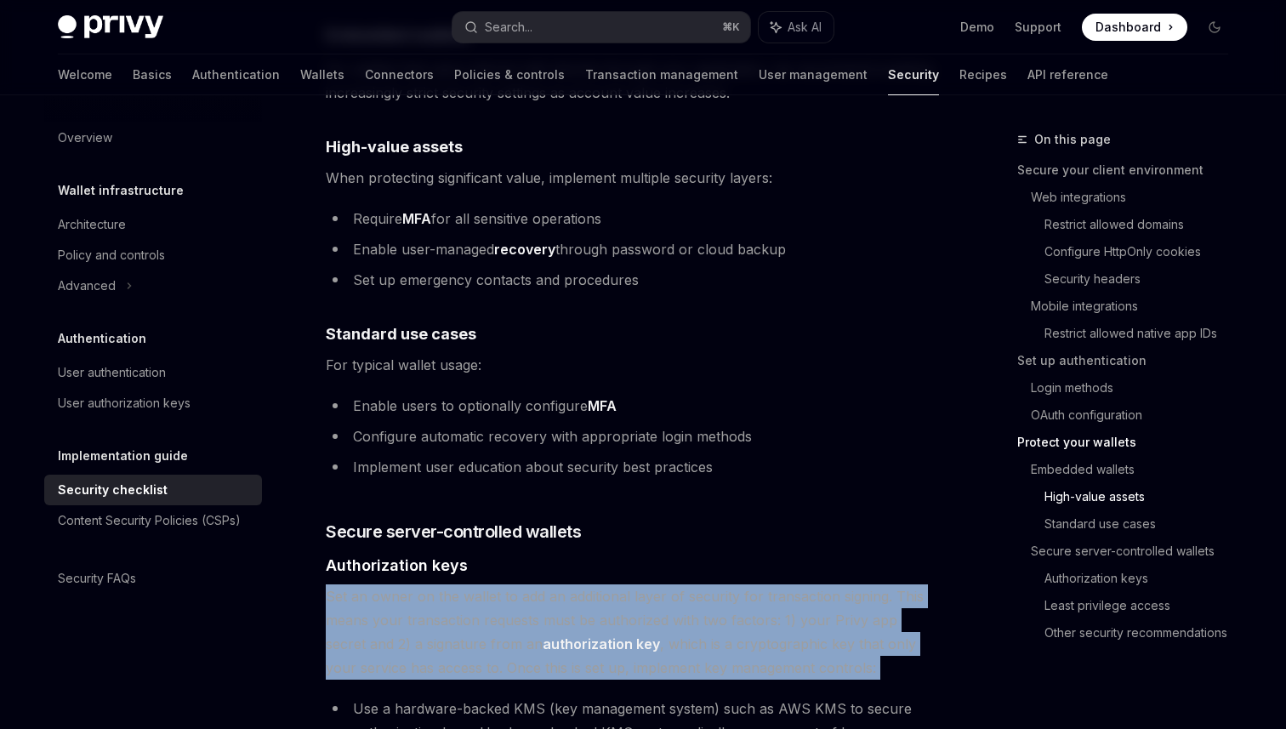
click at [552, 584] on span "Set an owner on the wallet to add an additional layer of security for transacti…" at bounding box center [632, 631] width 613 height 95
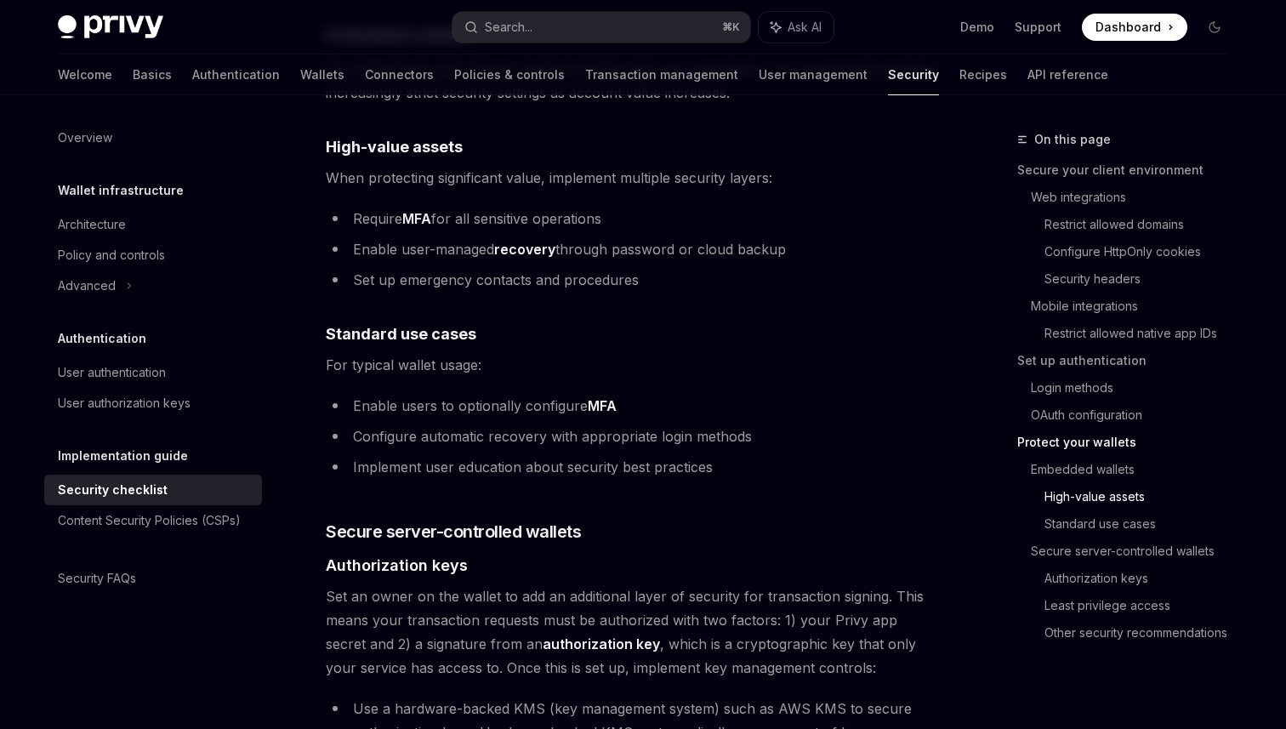
click at [552, 584] on span "Set an owner on the wallet to add an additional layer of security for transacti…" at bounding box center [632, 631] width 613 height 95
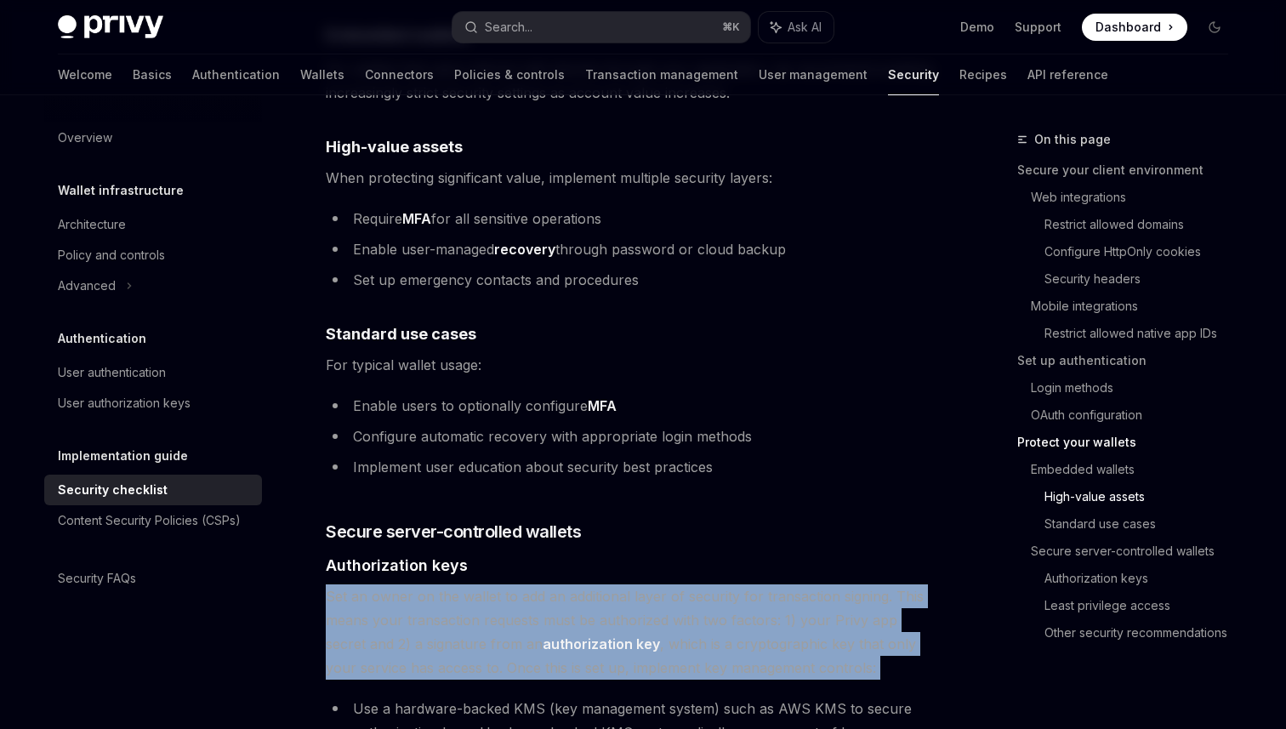
click at [552, 584] on span "Set an owner on the wallet to add an additional layer of security for transacti…" at bounding box center [632, 631] width 613 height 95
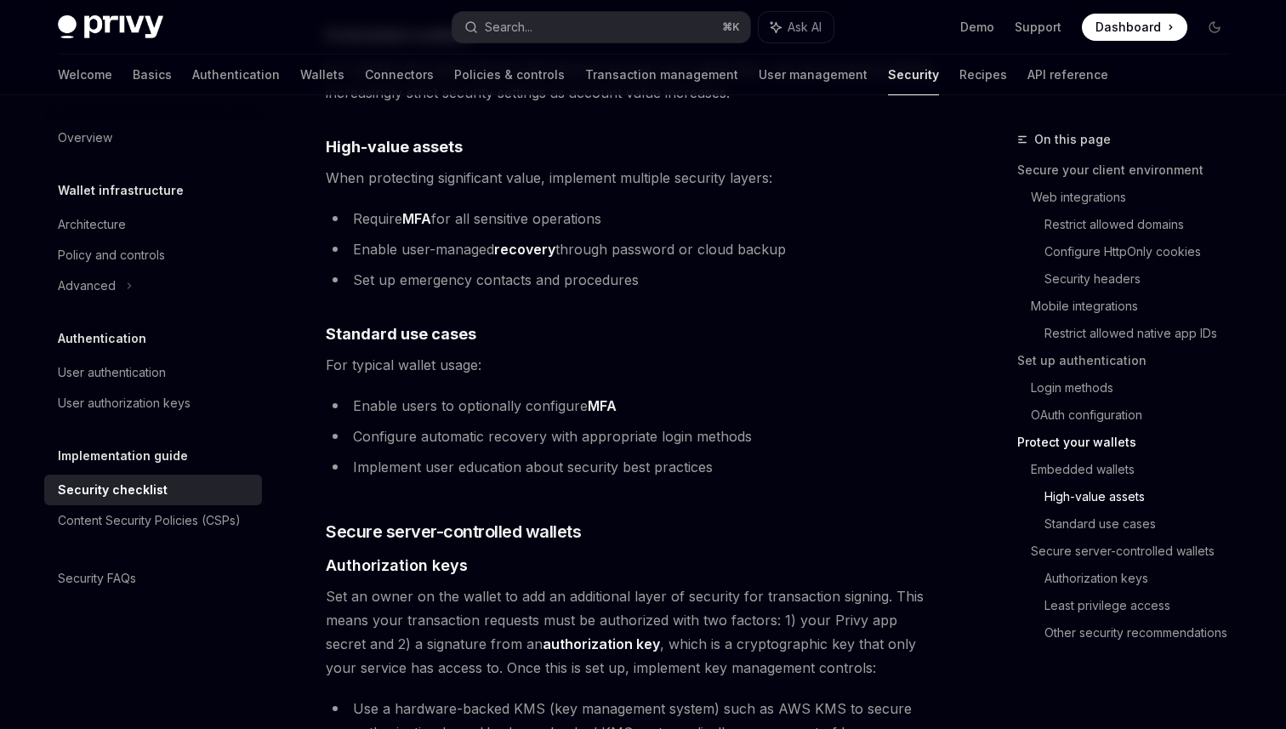
click at [552, 584] on span "Set an owner on the wallet to add an additional layer of security for transacti…" at bounding box center [632, 631] width 613 height 95
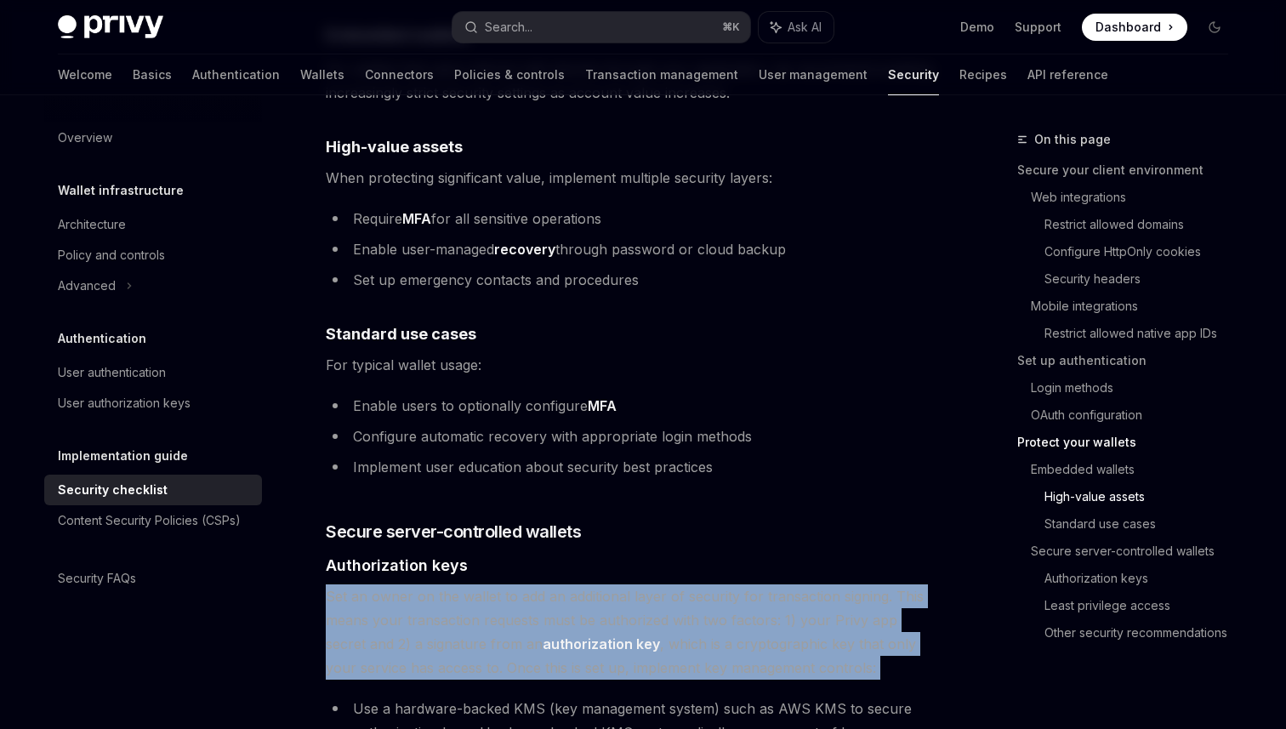
click at [552, 584] on span "Set an owner on the wallet to add an additional layer of security for transacti…" at bounding box center [632, 631] width 613 height 95
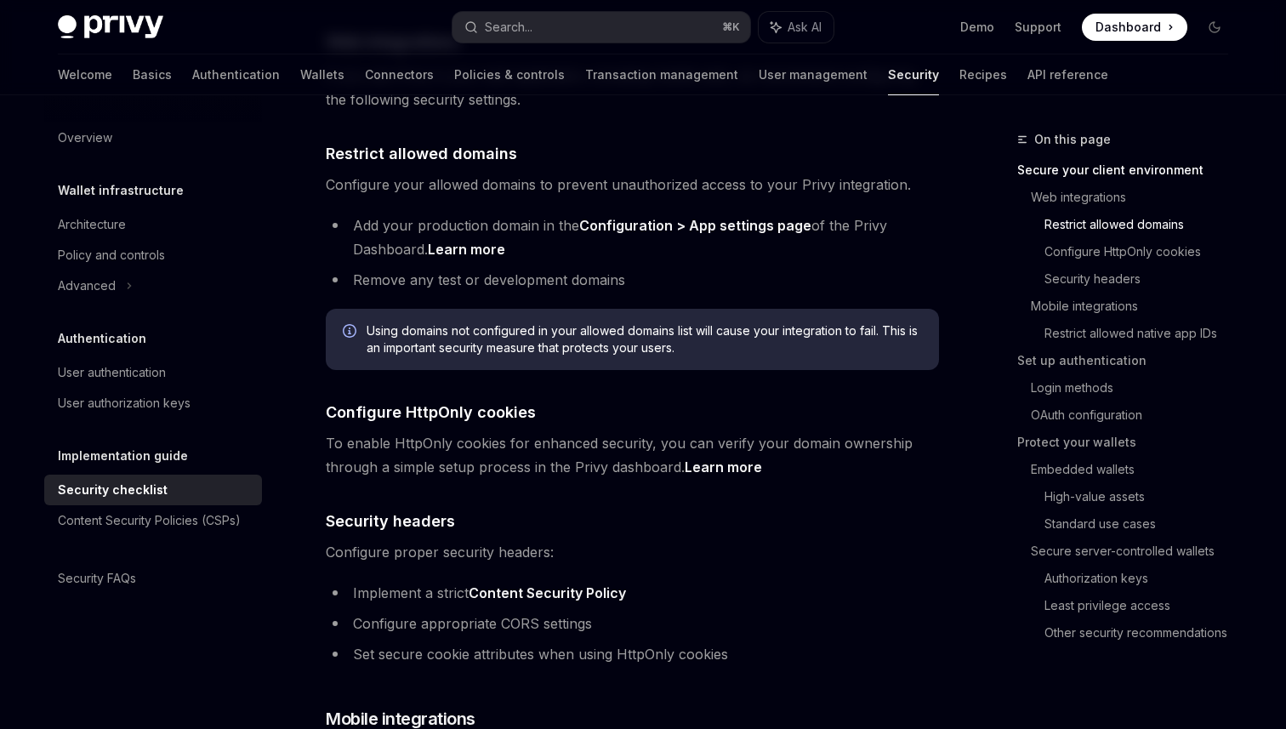
scroll to position [587, 0]
click at [436, 141] on span "Restrict allowed domains" at bounding box center [421, 152] width 191 height 23
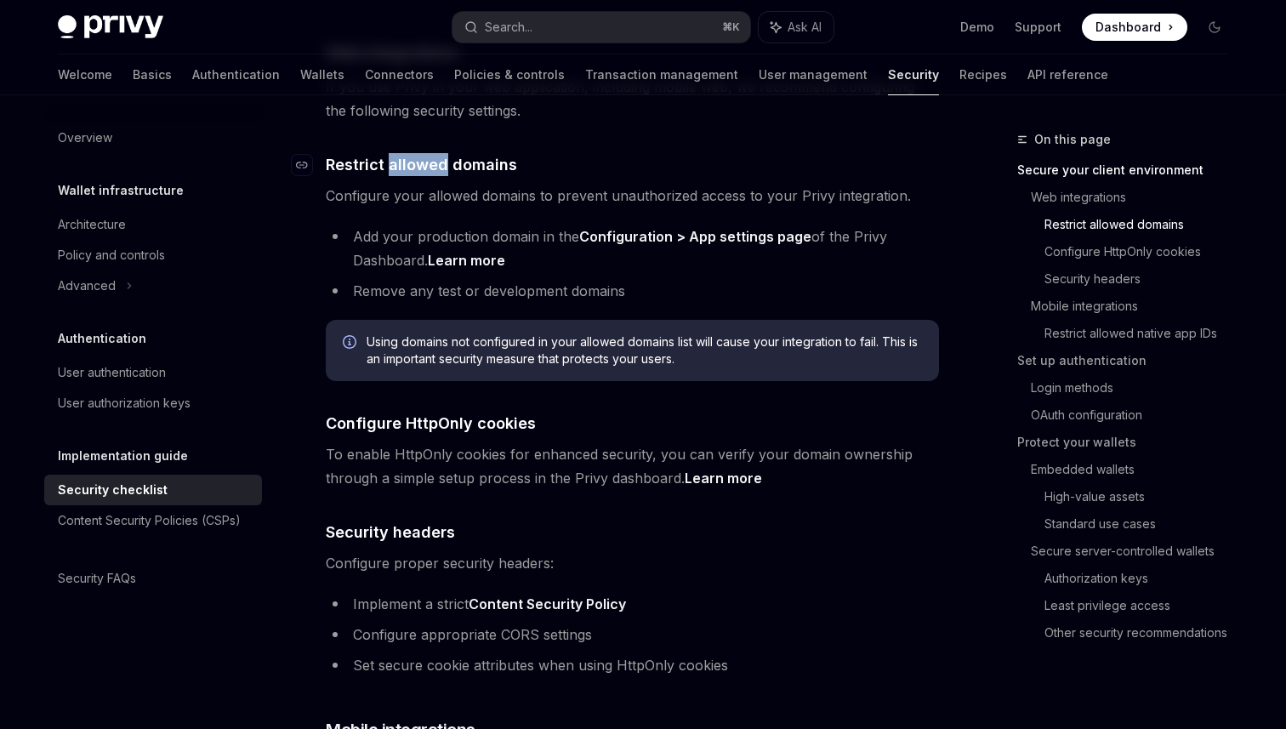
click at [436, 153] on span "Restrict allowed domains" at bounding box center [421, 164] width 191 height 23
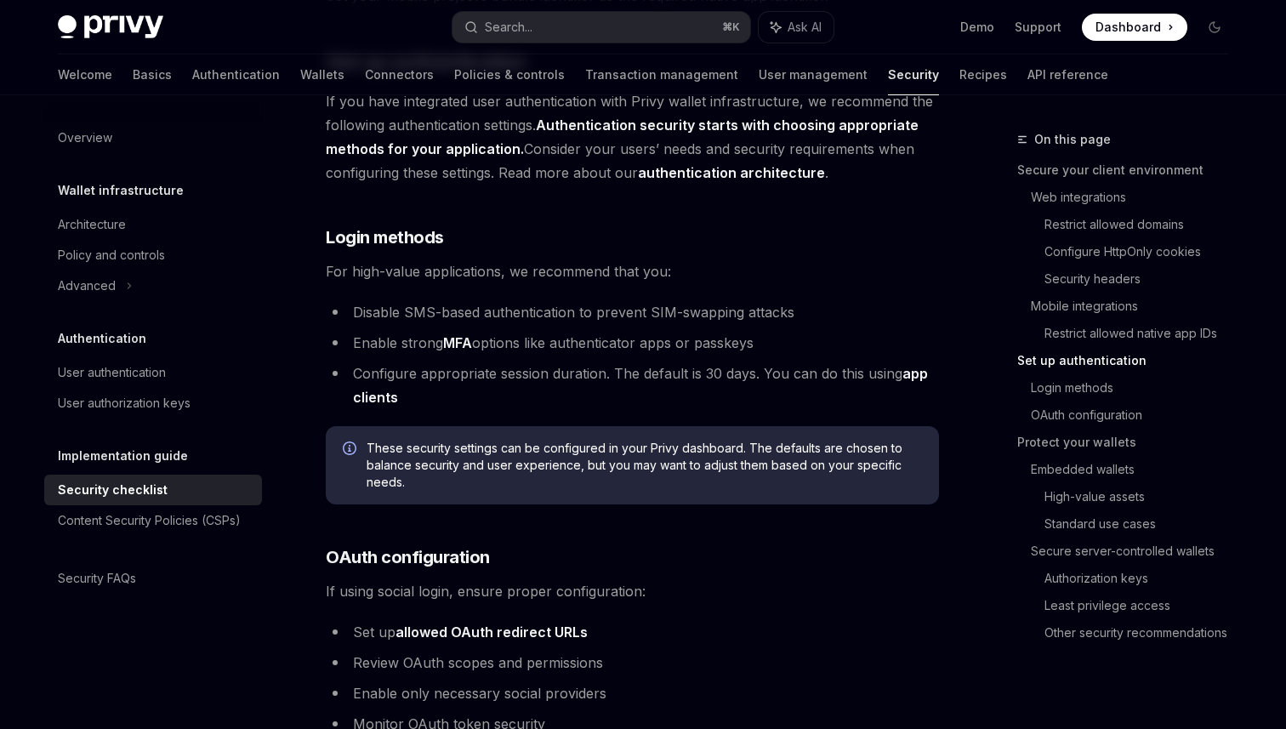
scroll to position [1451, 0]
click at [917, 366] on link "app clients" at bounding box center [640, 387] width 575 height 42
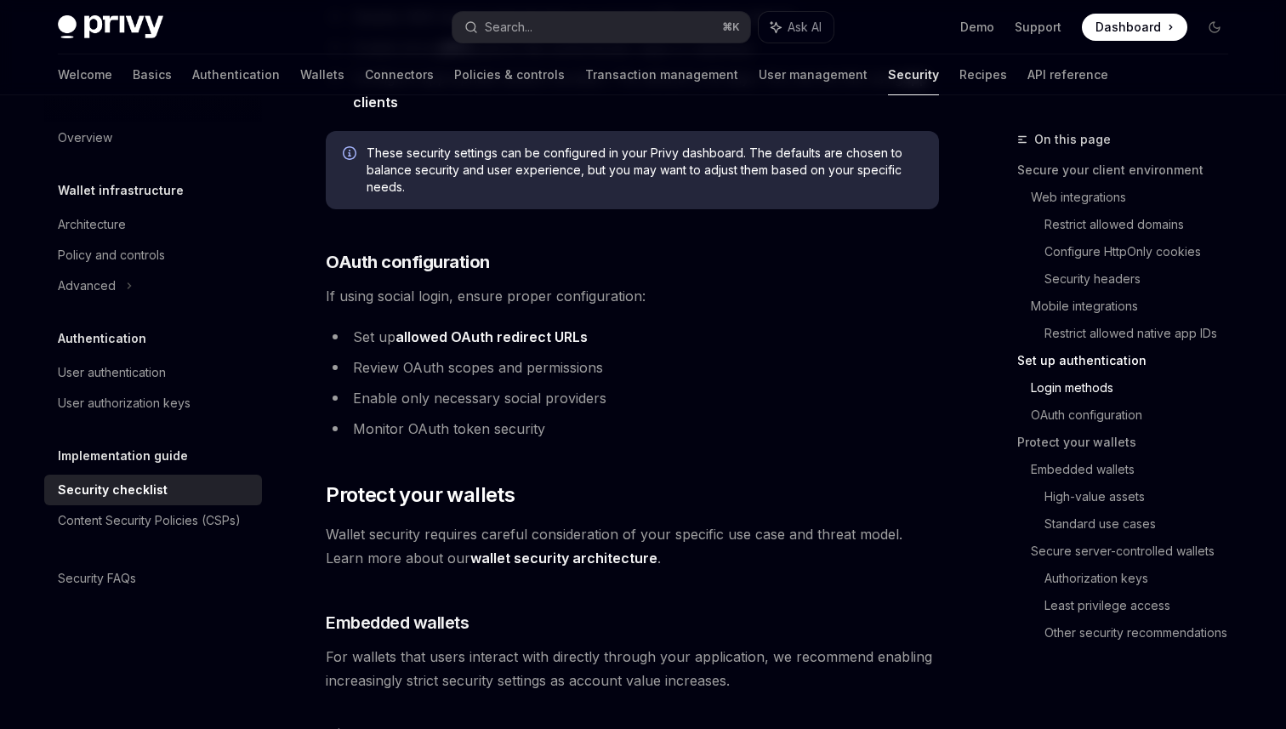
scroll to position [1749, 0]
click at [560, 354] on li "Review OAuth scopes and permissions" at bounding box center [632, 366] width 613 height 24
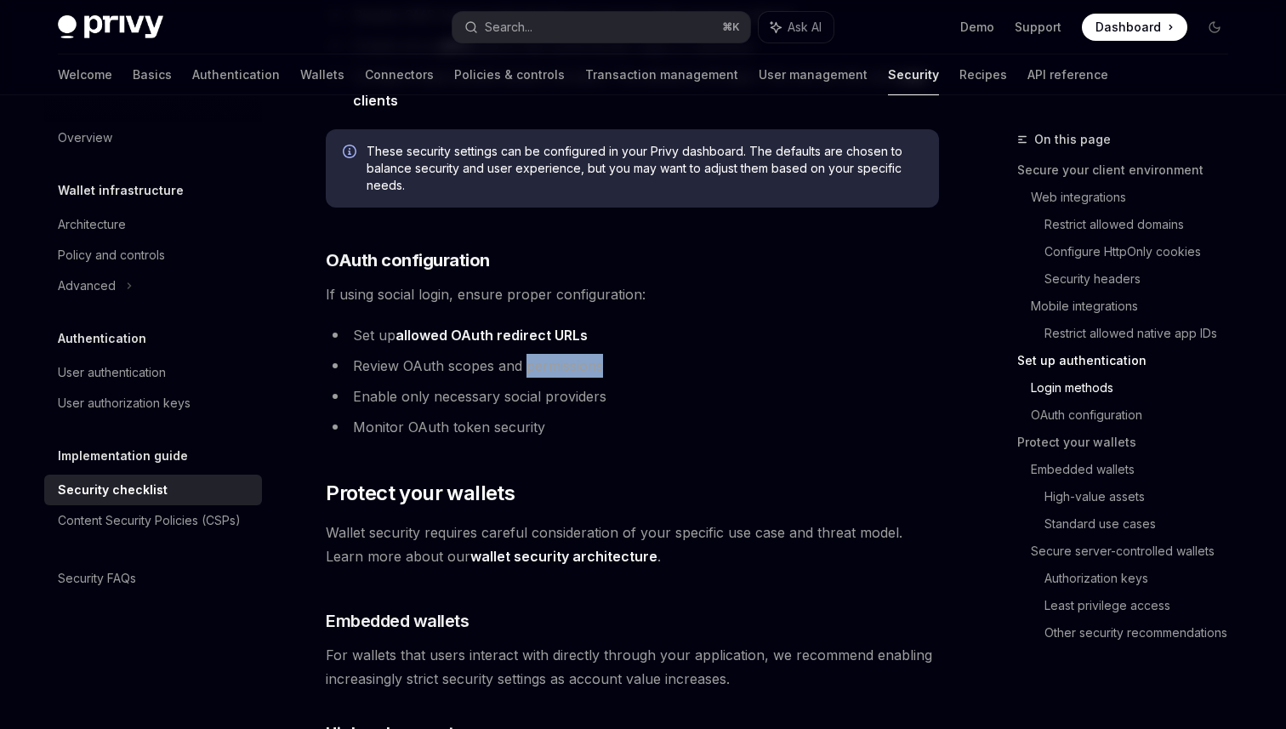
click at [560, 354] on li "Review OAuth scopes and permissions" at bounding box center [632, 366] width 613 height 24
click at [501, 327] on link "allowed OAuth redirect URLs" at bounding box center [492, 336] width 192 height 18
click at [425, 354] on li "Review OAuth scopes and permissions" at bounding box center [632, 366] width 613 height 24
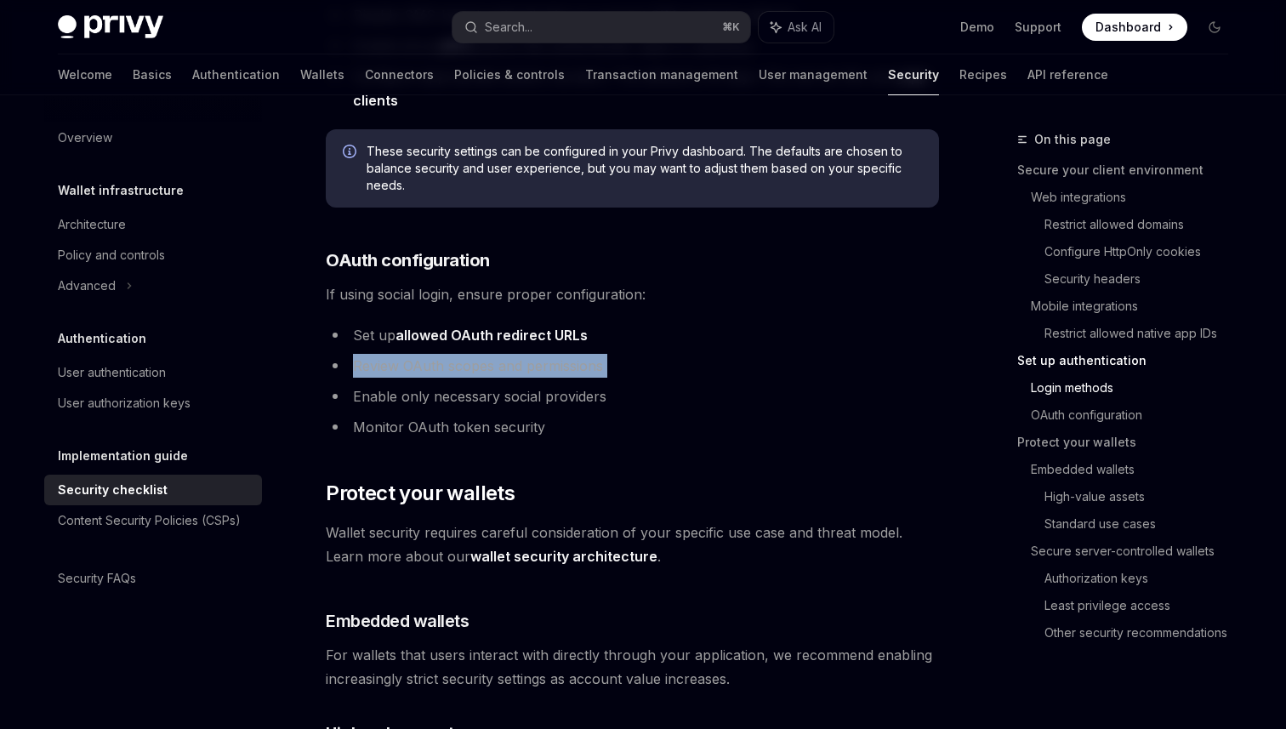
click at [498, 327] on link "allowed OAuth redirect URLs" at bounding box center [492, 336] width 192 height 18
type textarea "*"
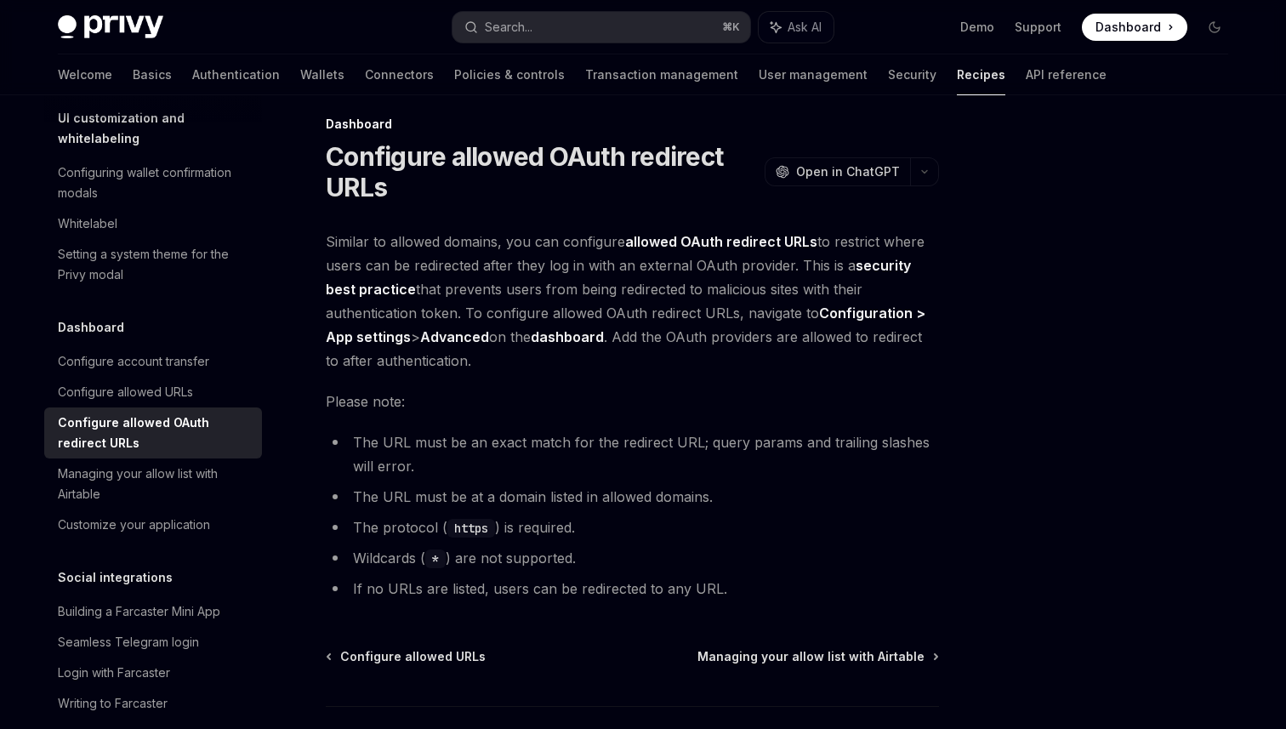
scroll to position [14, 0]
click at [576, 166] on h1 "Configure allowed OAuth redirect URLs" at bounding box center [542, 173] width 432 height 61
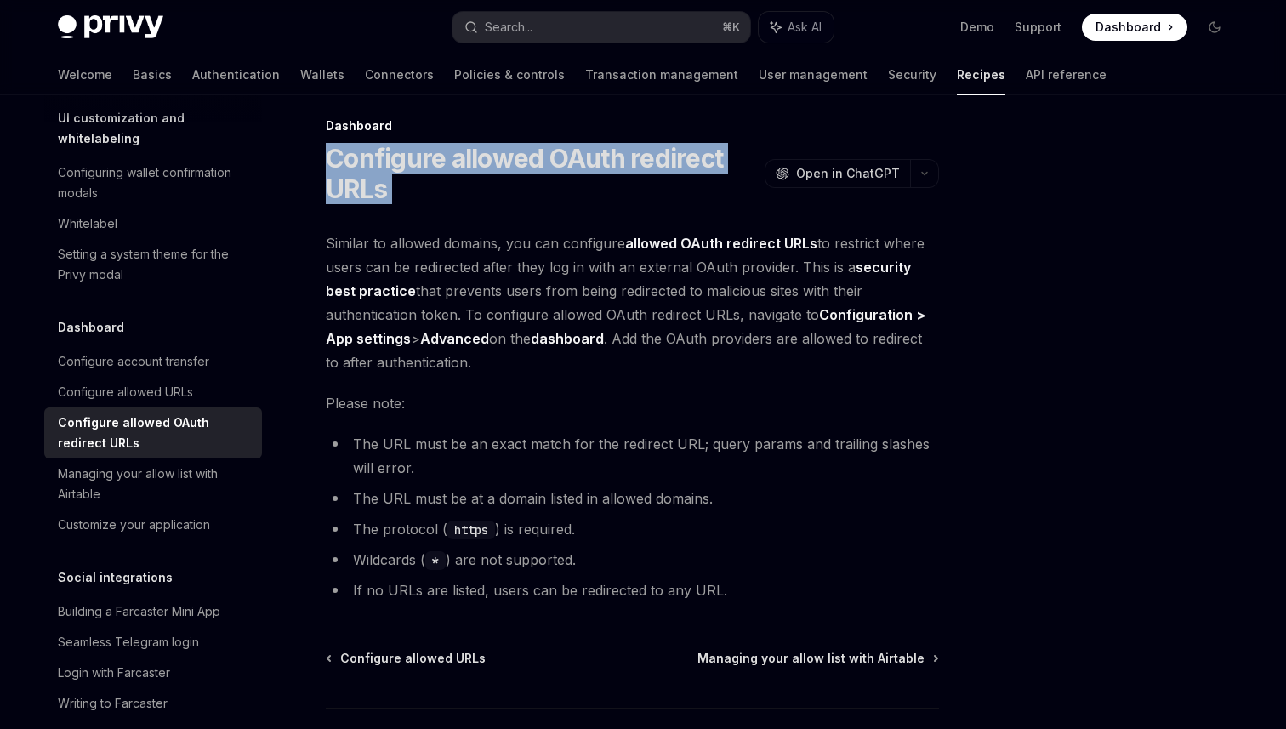
click at [576, 166] on h1 "Configure allowed OAuth redirect URLs" at bounding box center [542, 173] width 432 height 61
copy div "Configure allowed OAuth redirect URLs OpenAI"
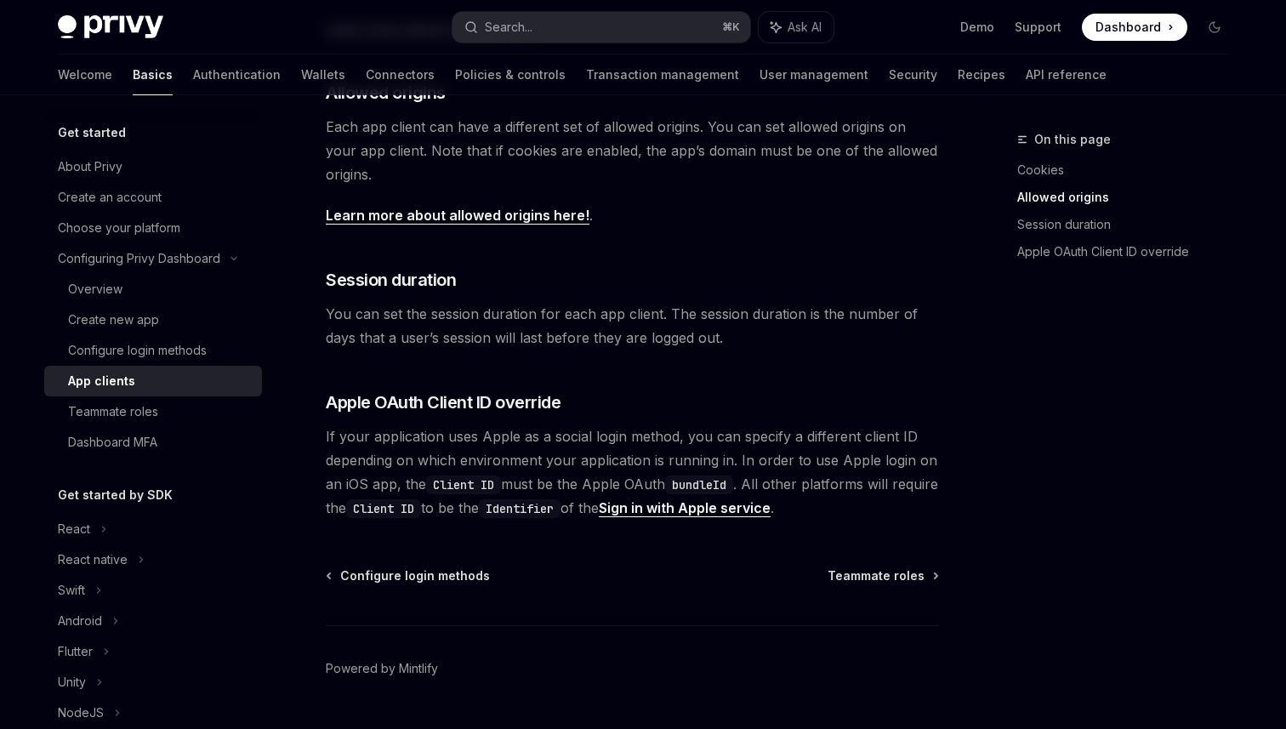
scroll to position [630, 0]
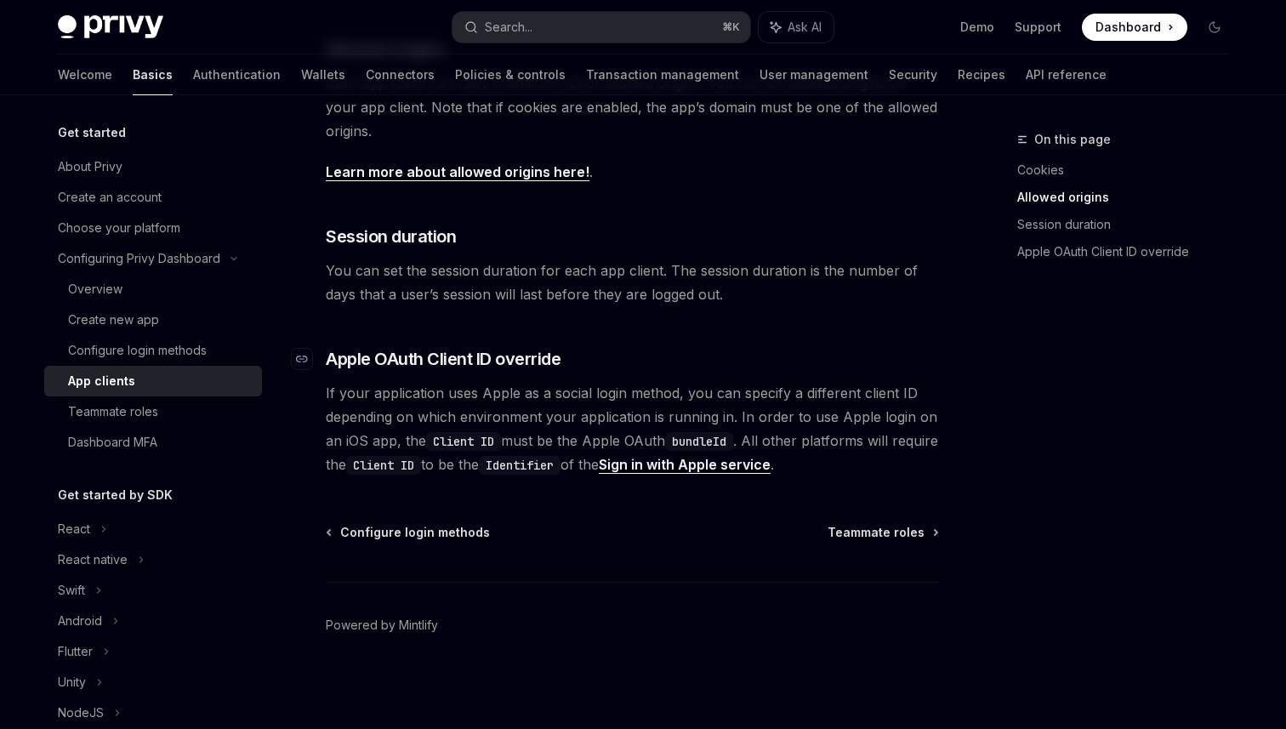
click at [613, 352] on h3 "​ Apple OAuth Client ID override" at bounding box center [632, 359] width 613 height 24
drag, startPoint x: 630, startPoint y: 354, endPoint x: 319, endPoint y: 355, distance: 311.4
click at [326, 355] on h3 "​ Apple OAuth Client ID override" at bounding box center [632, 359] width 613 height 24
copy h3 "​ Apple OAuth Client ID override"
click at [188, 402] on div "Teammate roles" at bounding box center [160, 412] width 184 height 20
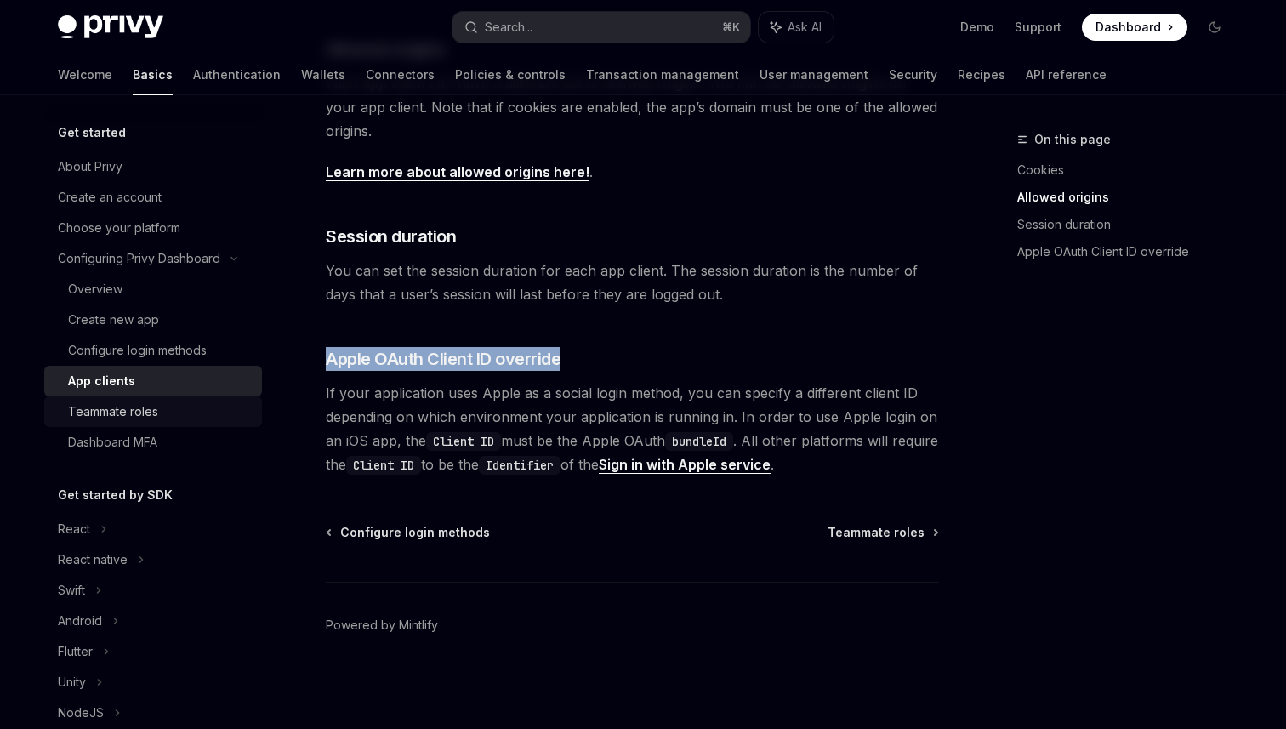
type textarea "*"
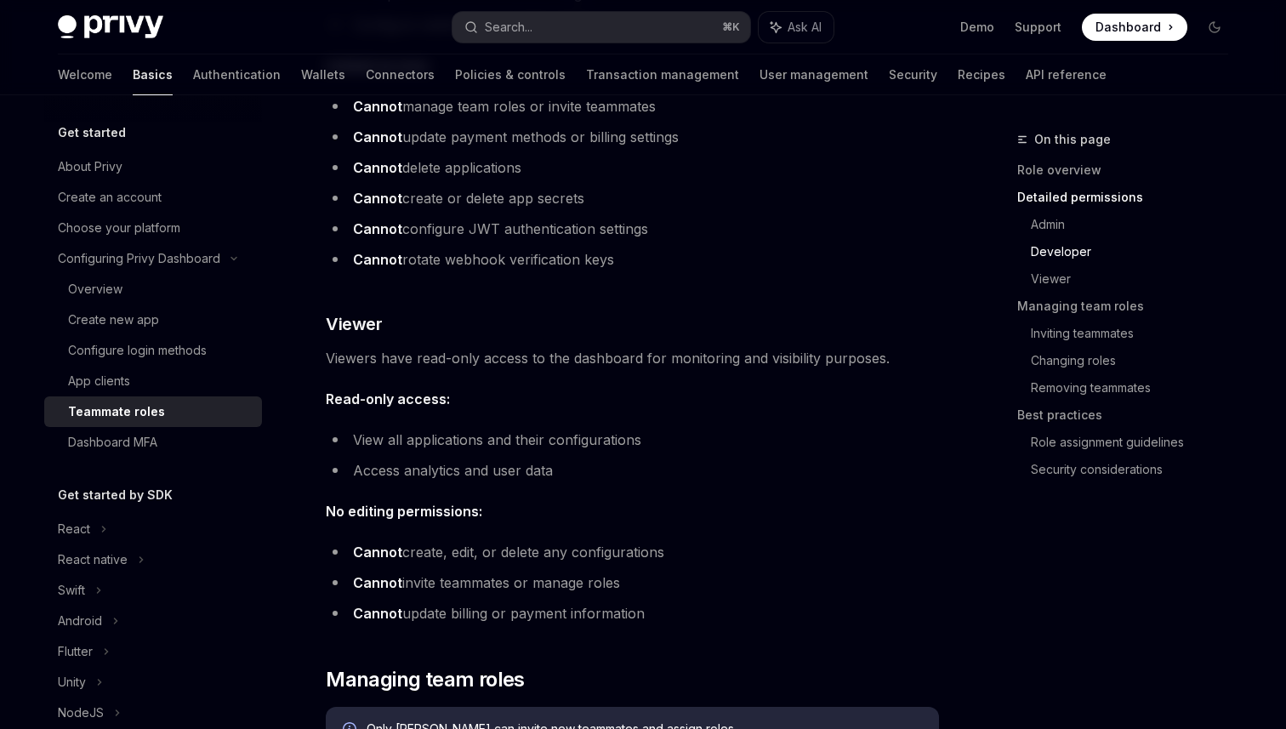
scroll to position [1660, 0]
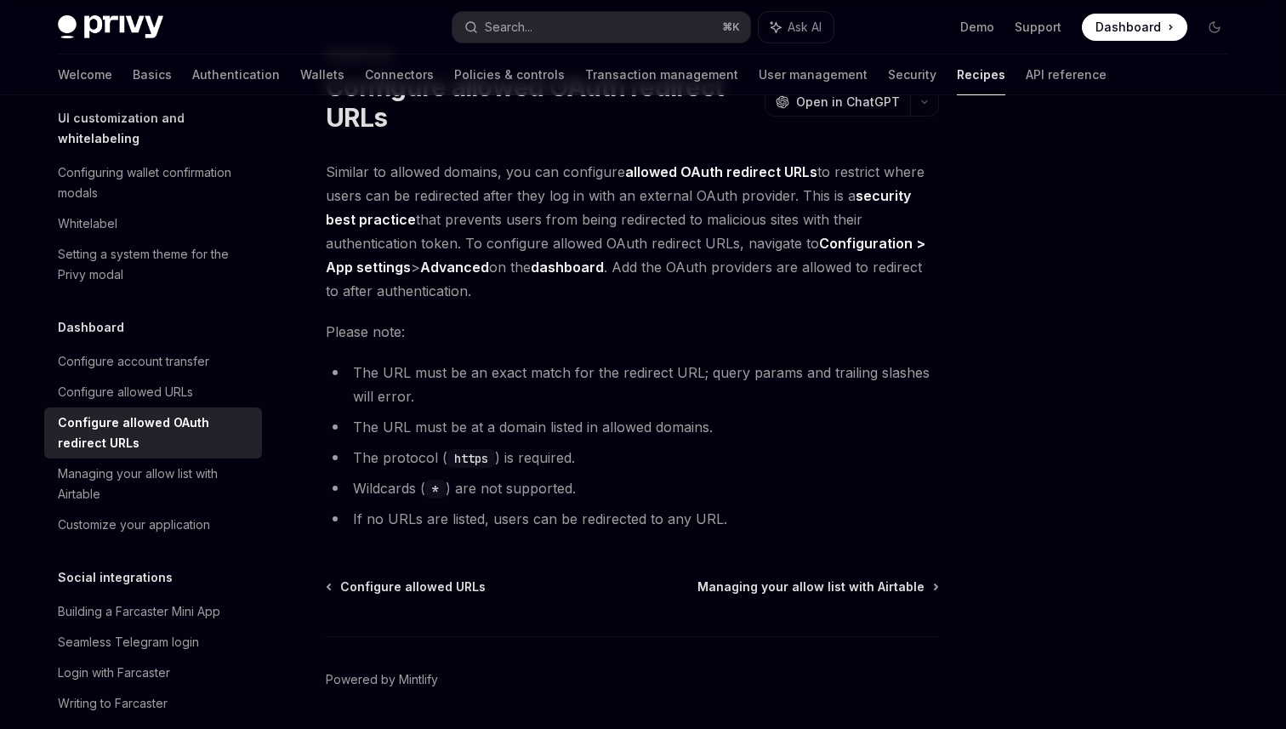
scroll to position [140, 0]
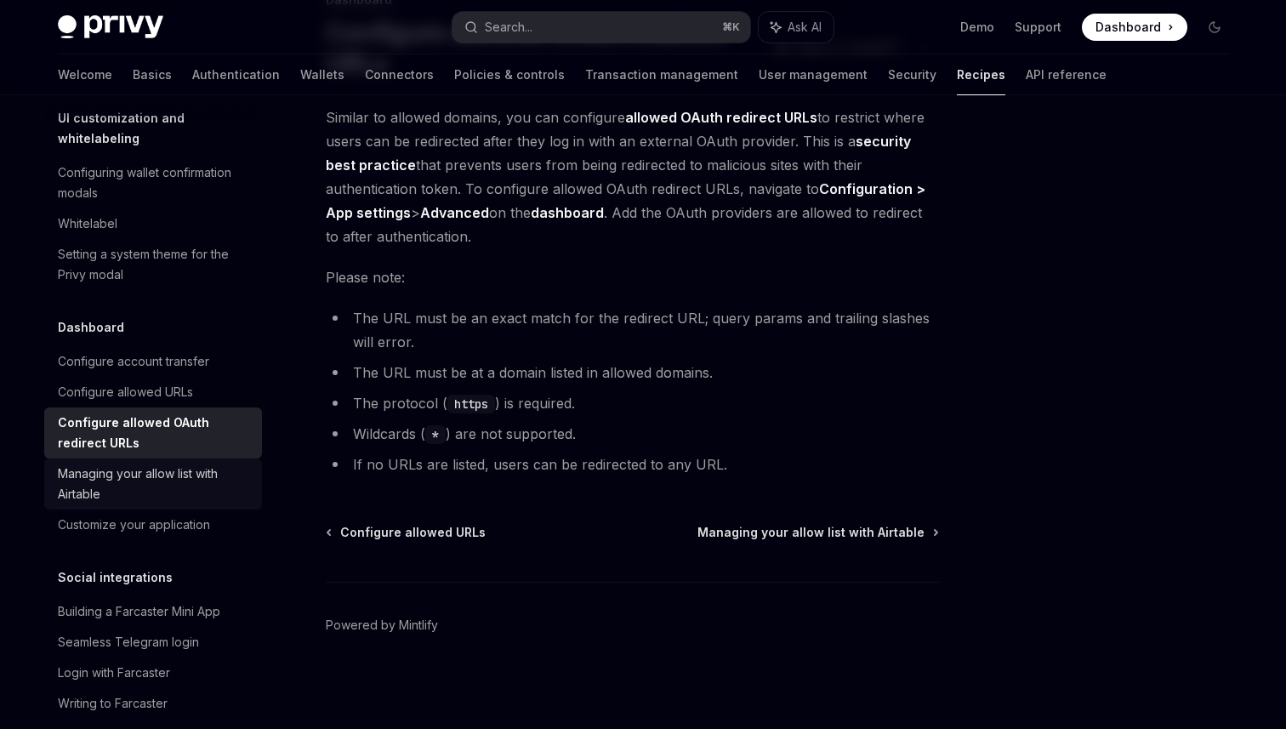
click at [150, 464] on div "Managing your allow list with Airtable" at bounding box center [155, 484] width 194 height 41
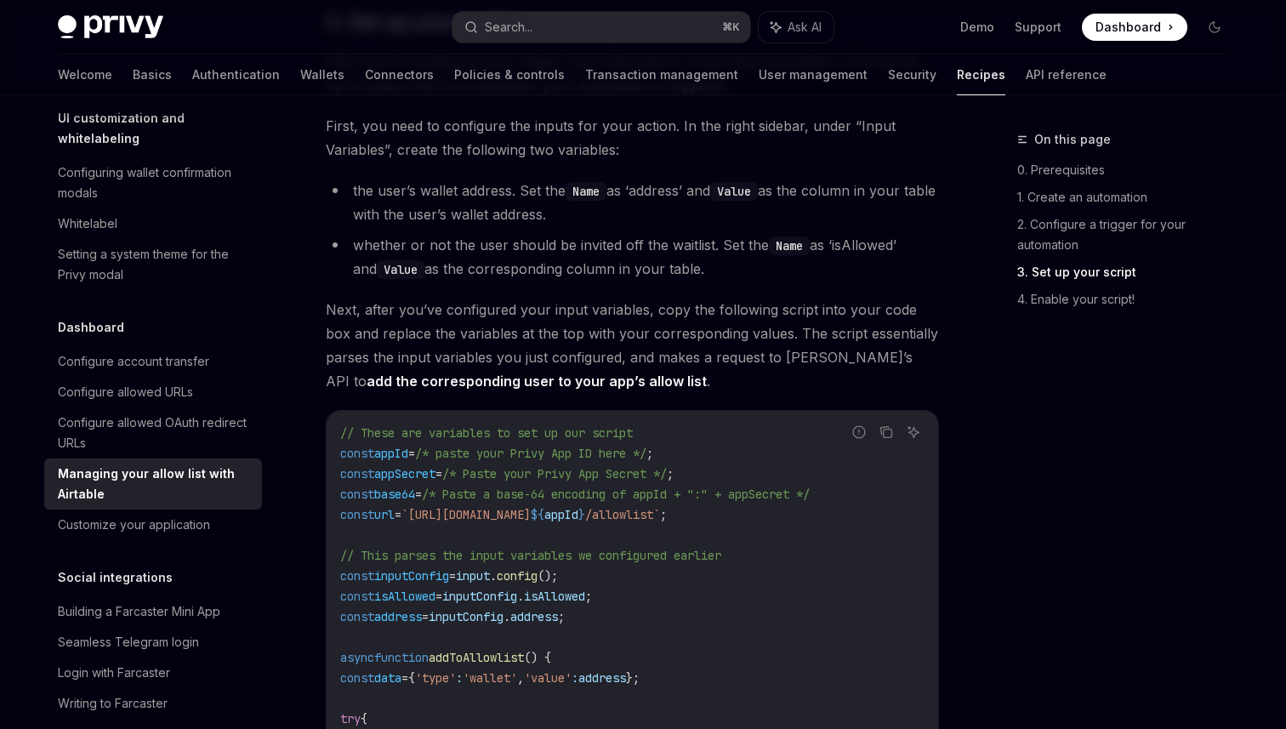
scroll to position [1092, 0]
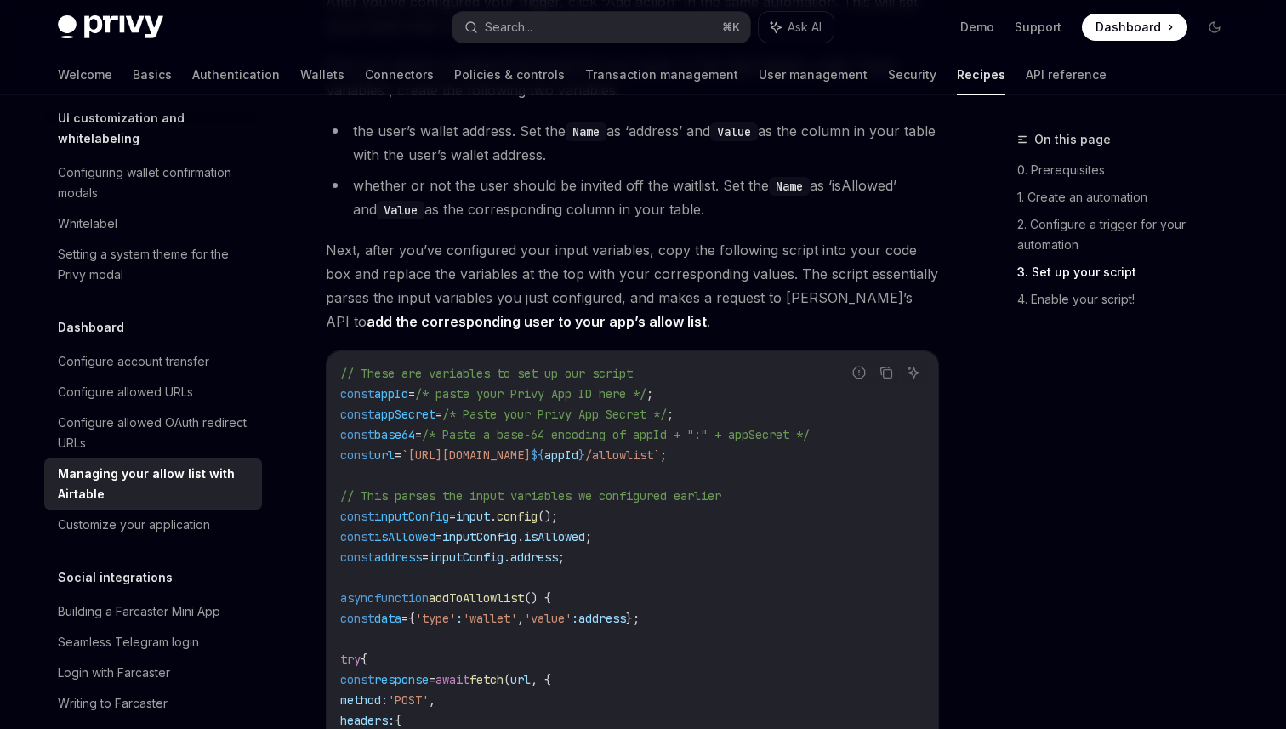
click at [531, 458] on span "`[URL][DOMAIN_NAME]" at bounding box center [466, 455] width 129 height 15
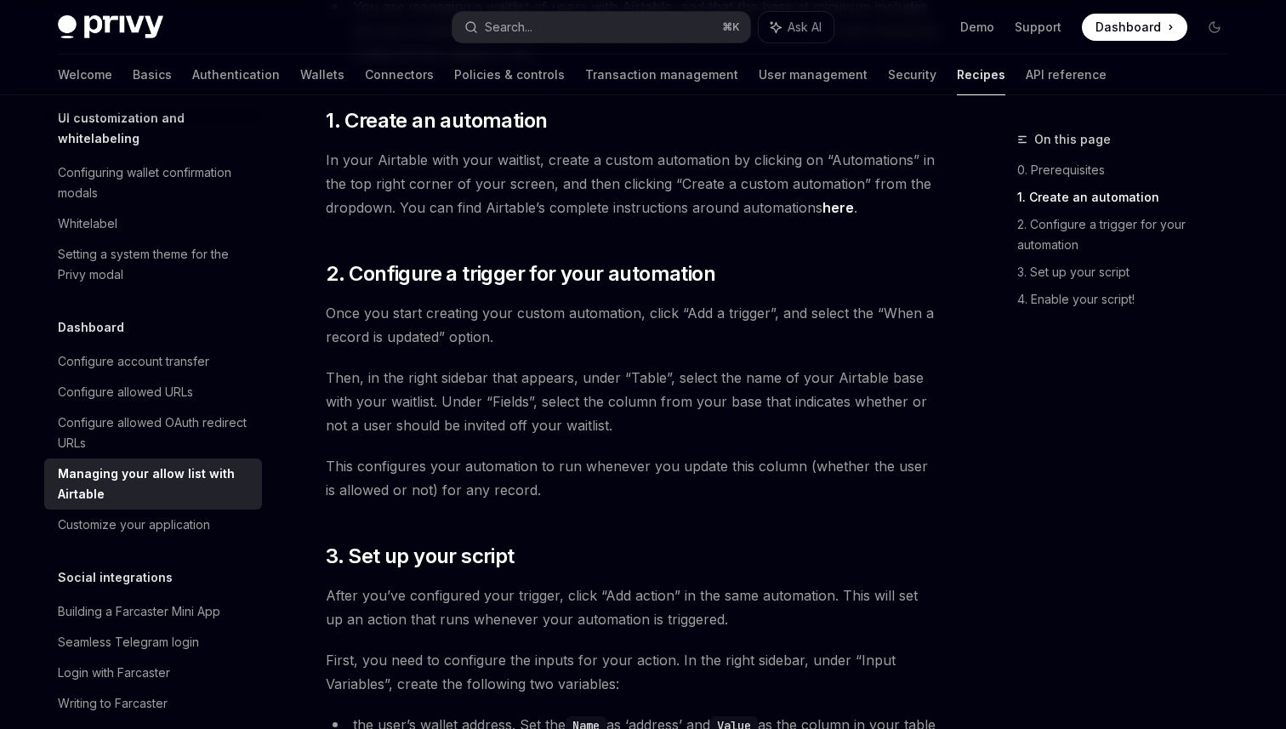
scroll to position [487, 0]
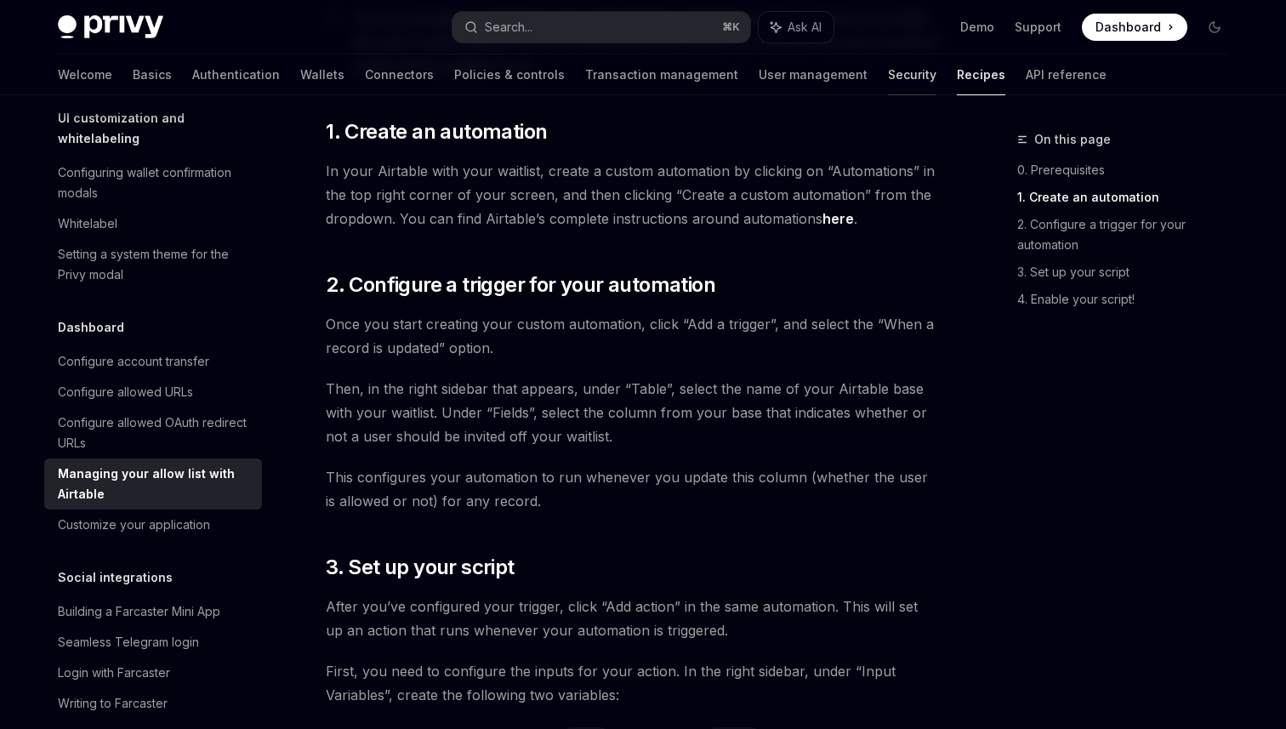
click at [888, 81] on link "Security" at bounding box center [912, 74] width 48 height 41
type textarea "*"
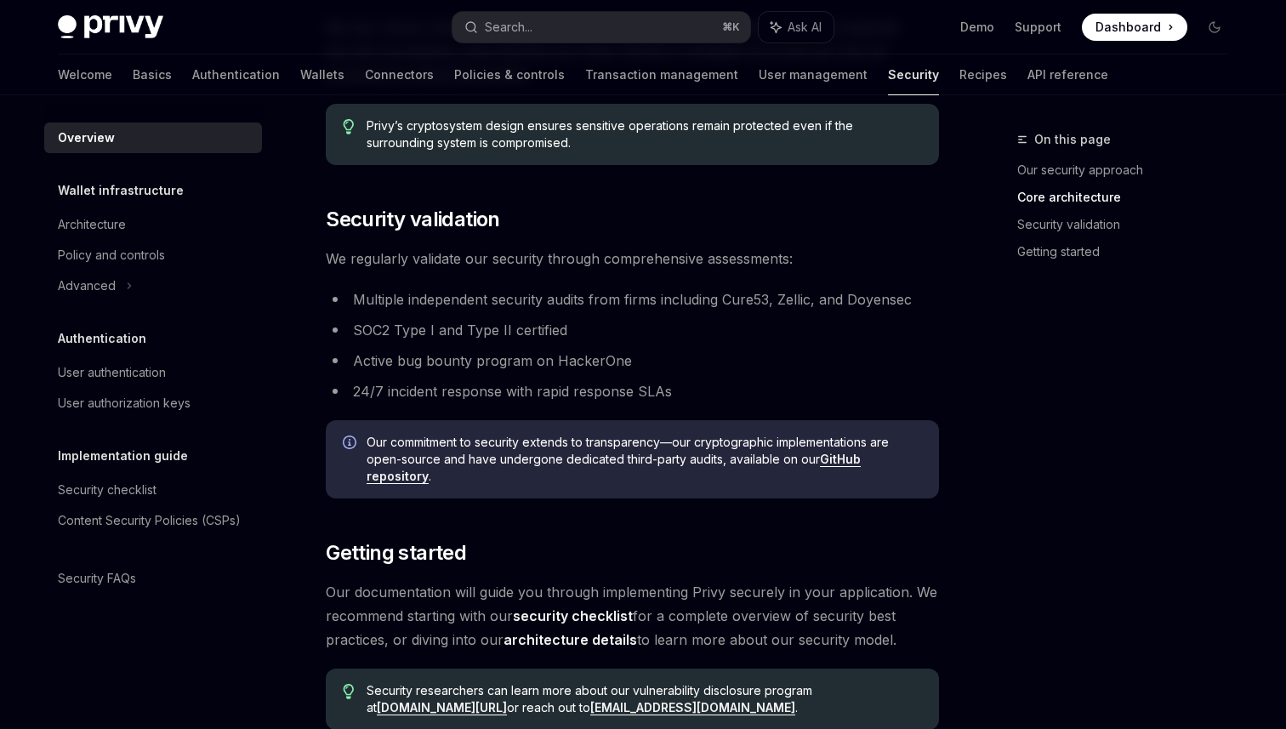
scroll to position [976, 0]
